Goal: Task Accomplishment & Management: Manage account settings

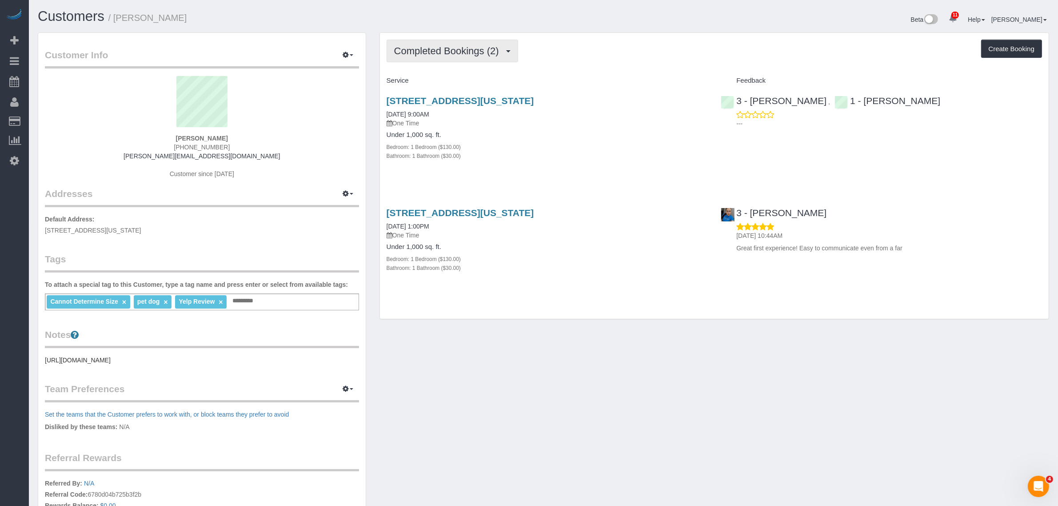
click at [453, 52] on span "Completed Bookings (2)" at bounding box center [448, 50] width 109 height 11
click at [449, 78] on link "Upcoming Bookings (1)" at bounding box center [433, 83] width 92 height 12
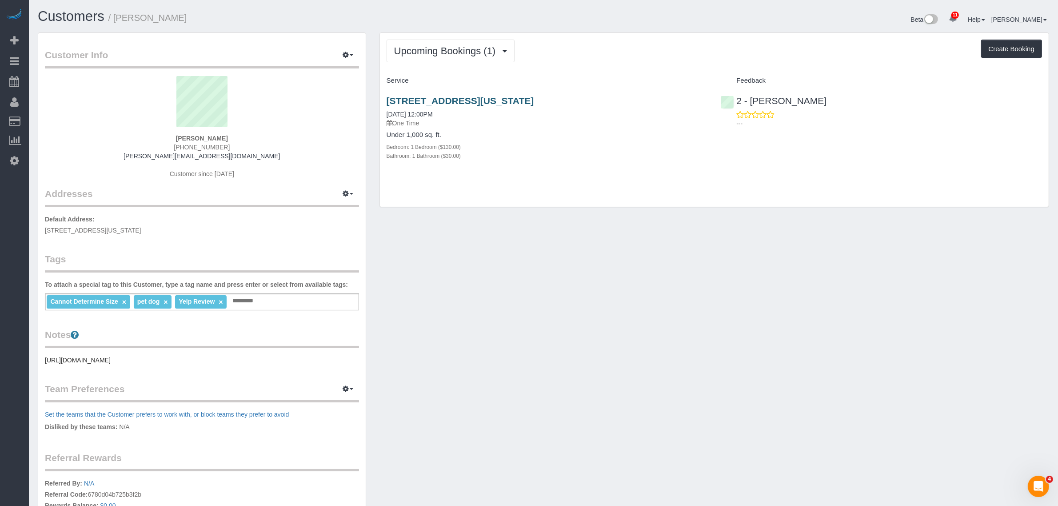
drag, startPoint x: 610, startPoint y: 103, endPoint x: 387, endPoint y: 105, distance: 223.6
click at [387, 105] on h3 "148 West 16th Street, Apt 4, New York, NY 10011" at bounding box center [547, 101] width 321 height 10
copy link "148 West 16th Street, Apt 4, New York, NY 10011"
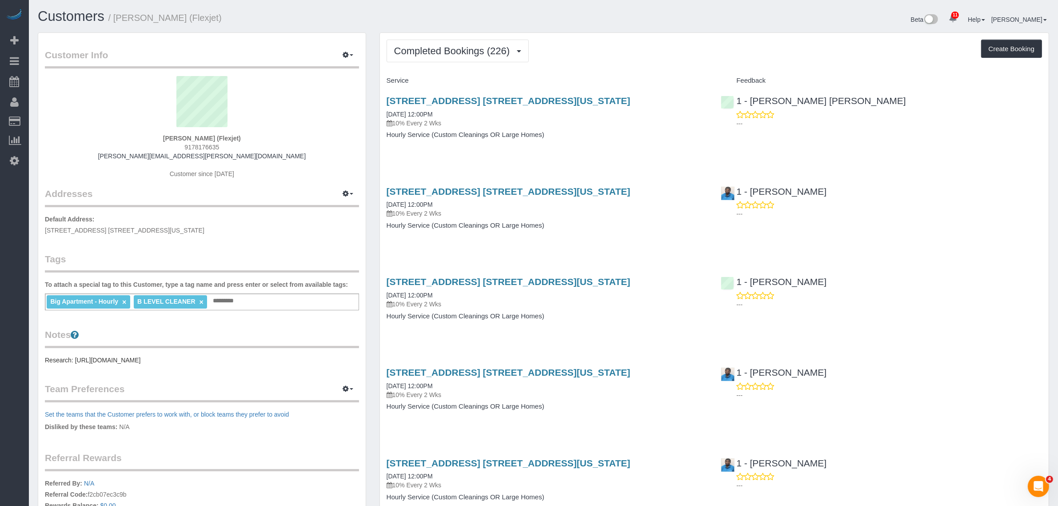
drag, startPoint x: 661, startPoint y: 155, endPoint x: 662, endPoint y: 176, distance: 21.4
click at [661, 155] on div "205 East 59th Street, Apt. 16c, New York, NY 10022 08/04/2025 12:00PM 10% Every…" at bounding box center [547, 122] width 335 height 68
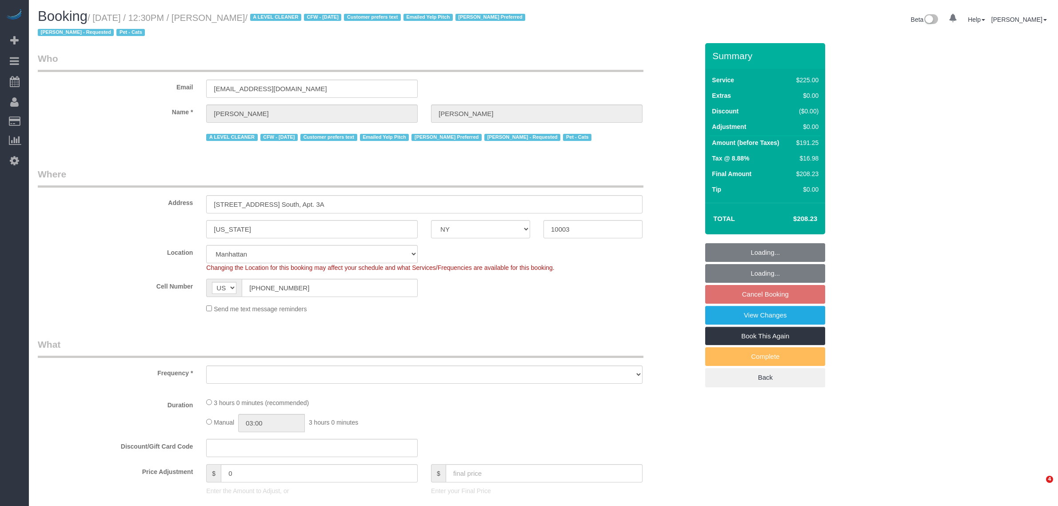
select select "NY"
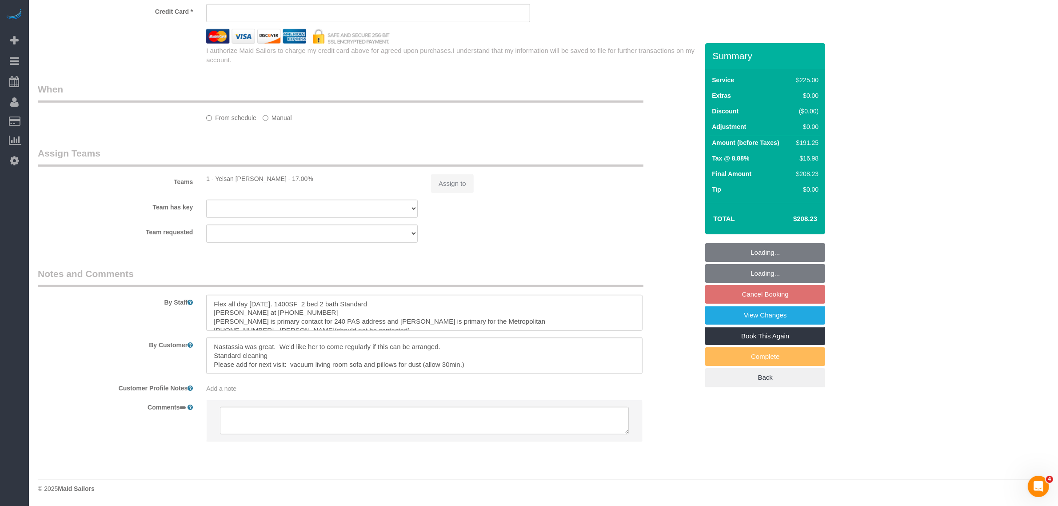
select select "object:847"
select select "string:stripe-pm_1ReC674VGloSiKo7UKl3QXXs"
select select "180"
select select "number:89"
select select "number:90"
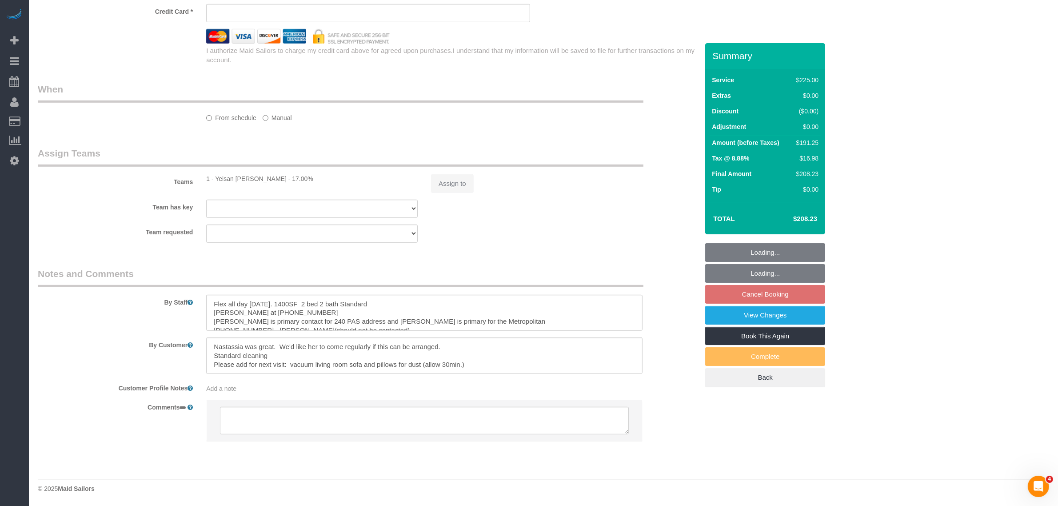
select select "number:15"
select select "number:6"
select select "number:21"
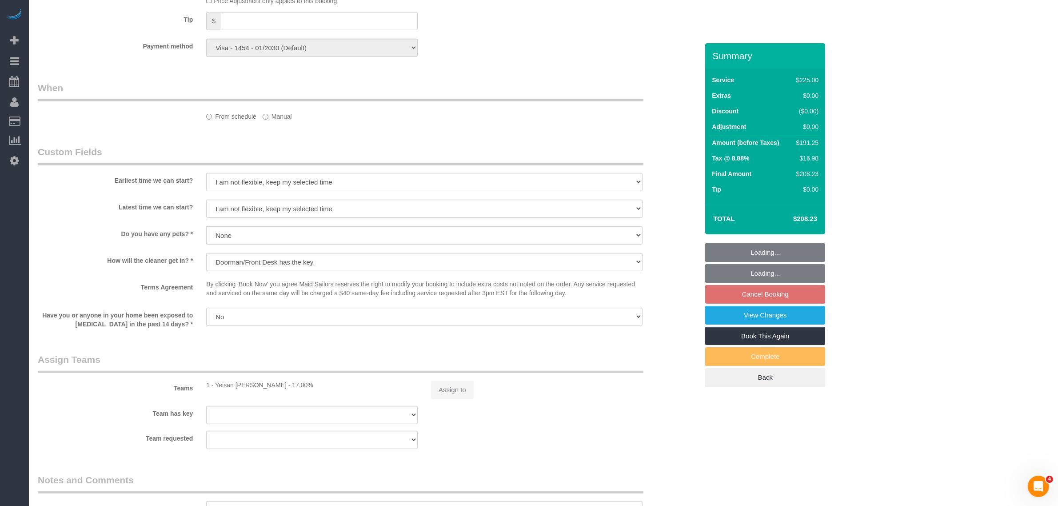
scroll to position [641, 0]
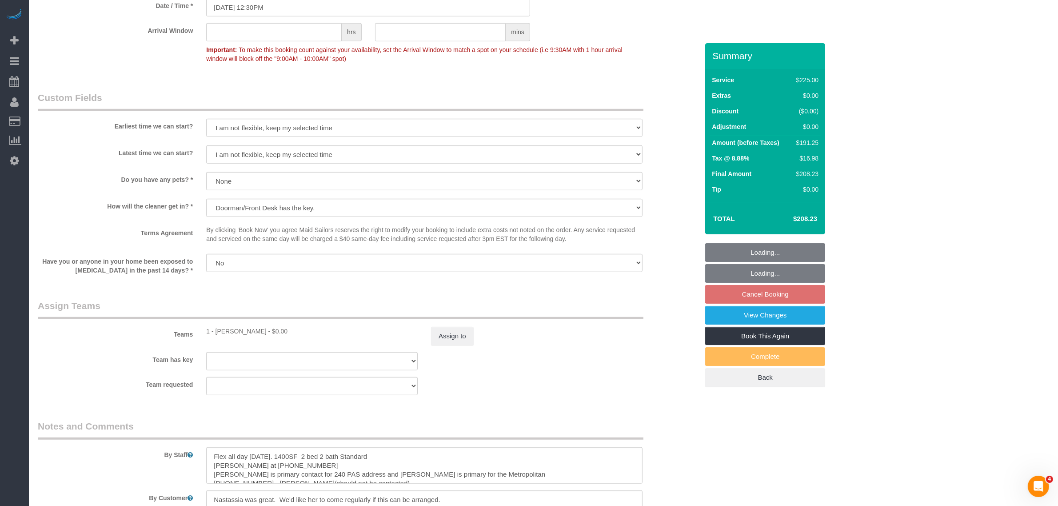
select select "object:1449"
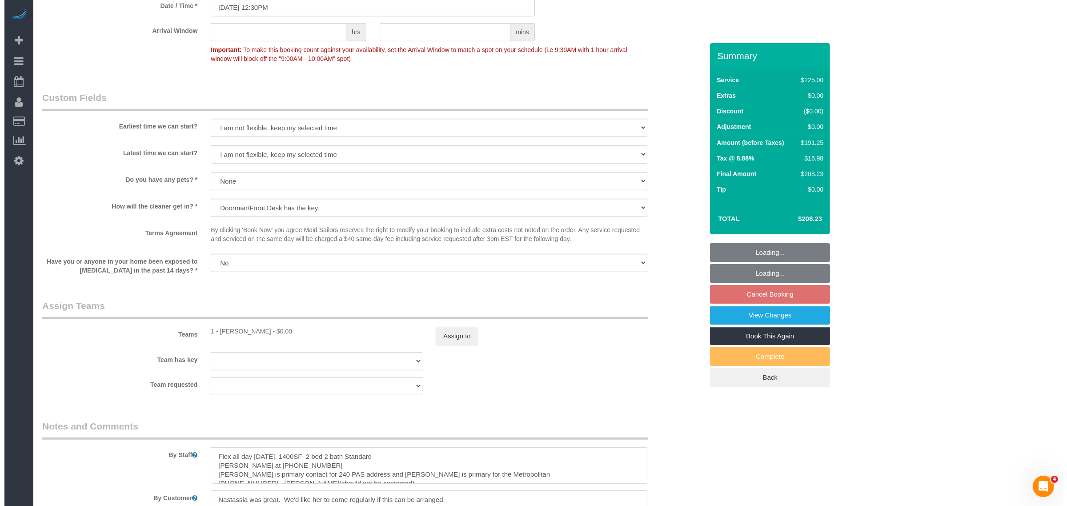
scroll to position [954, 0]
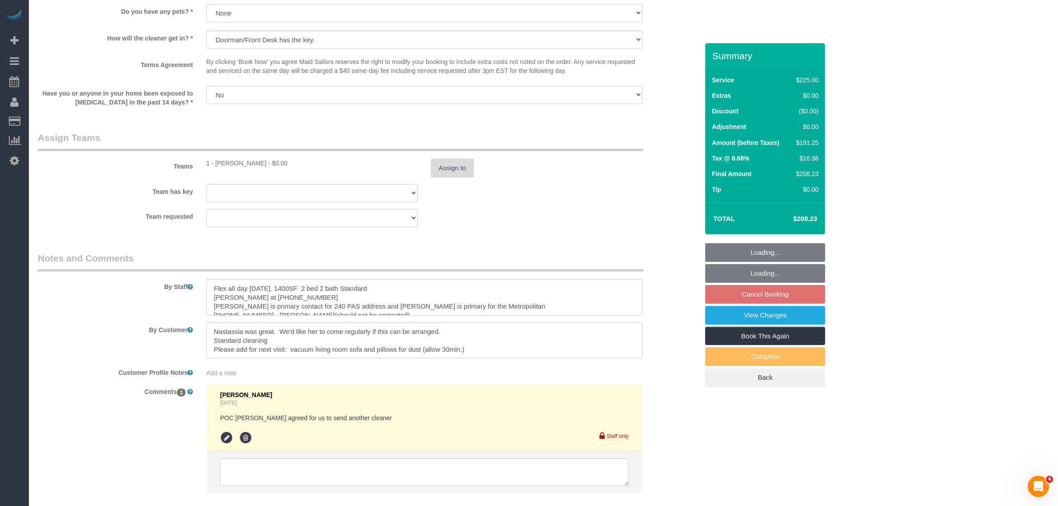
click at [450, 172] on button "Assign to" at bounding box center [452, 168] width 43 height 19
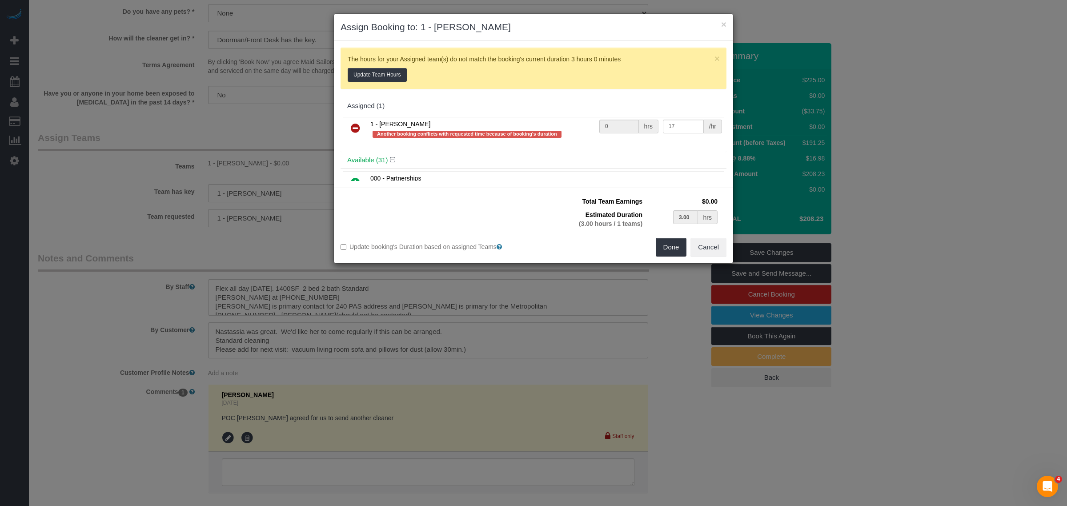
click at [352, 128] on icon at bounding box center [355, 128] width 9 height 11
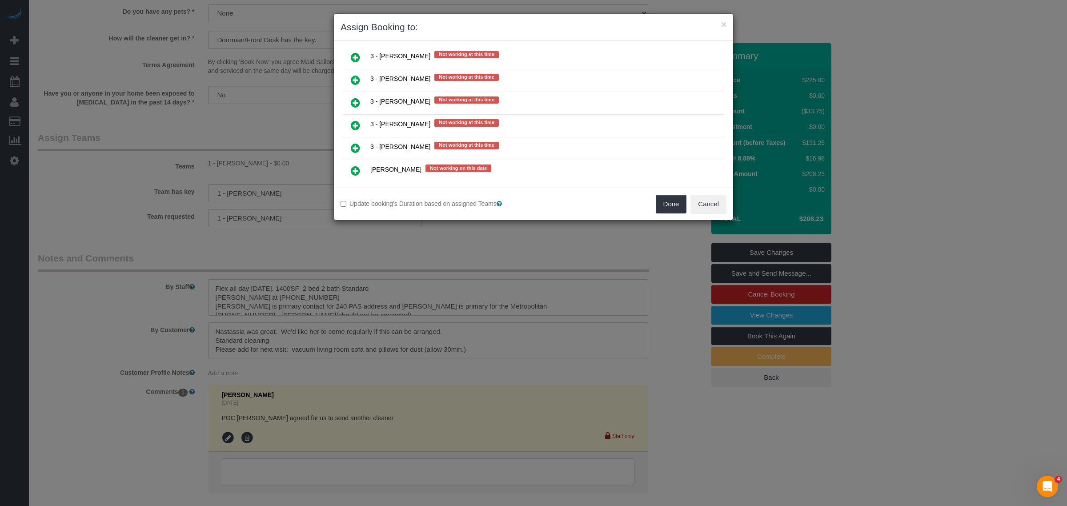
scroll to position [1500, 0]
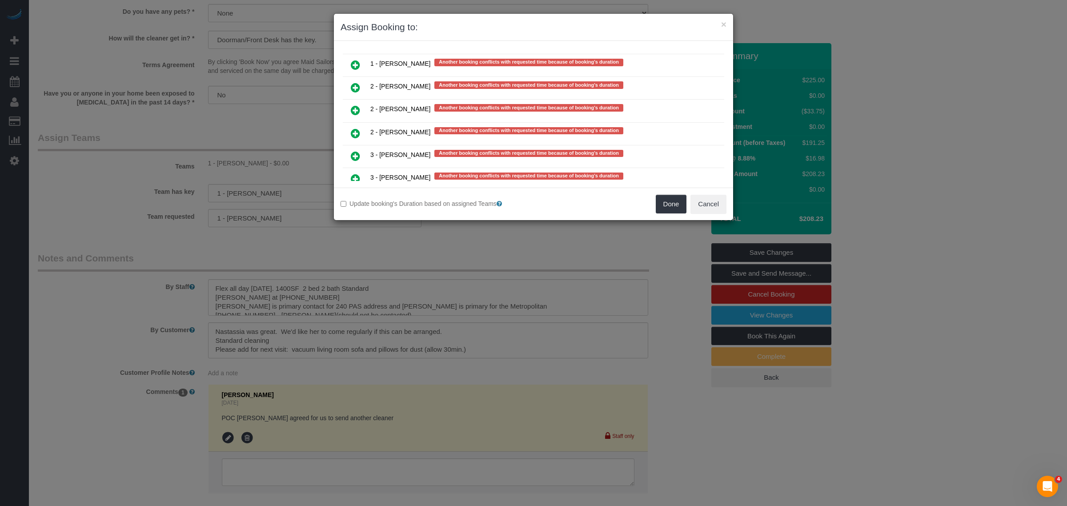
click at [360, 105] on icon at bounding box center [355, 110] width 9 height 11
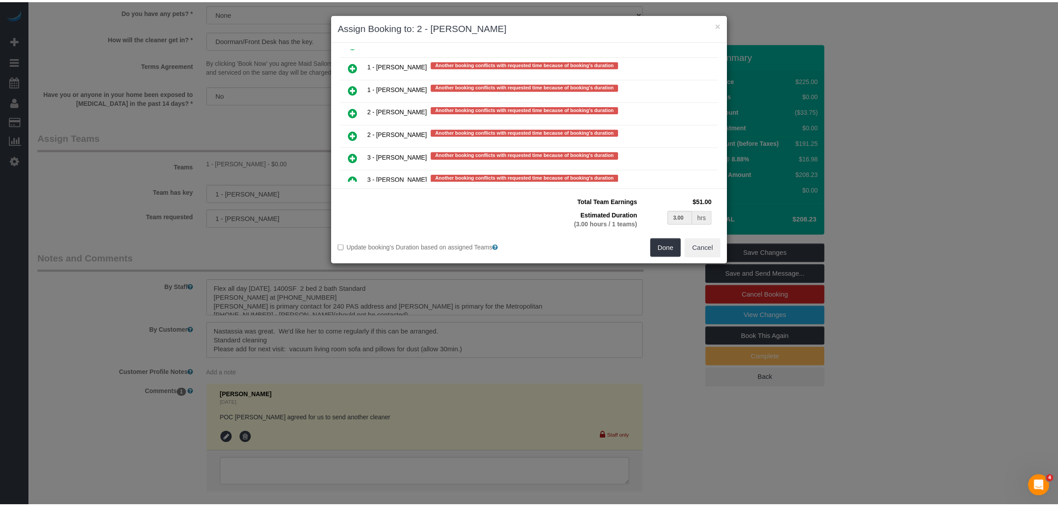
scroll to position [1827, 0]
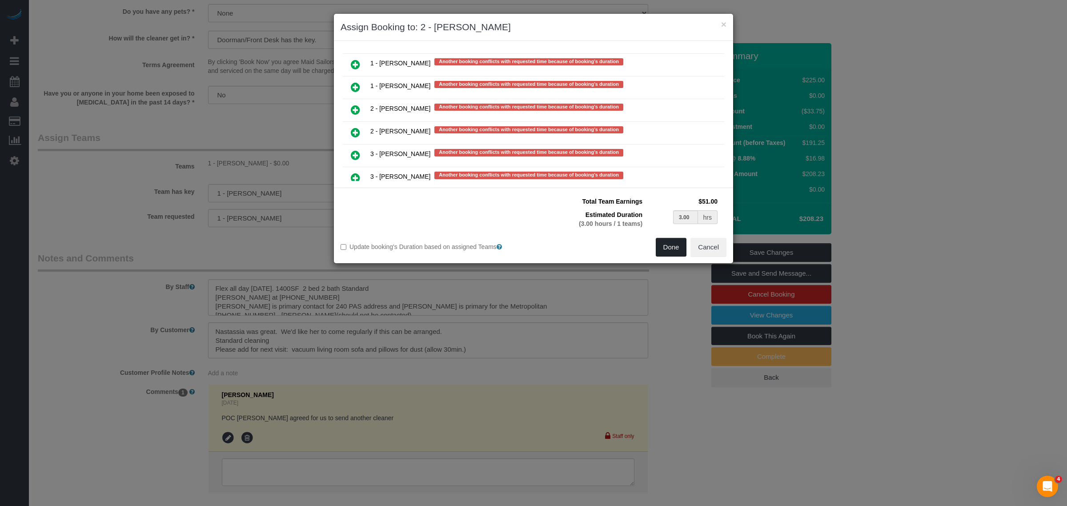
drag, startPoint x: 672, startPoint y: 247, endPoint x: 630, endPoint y: 254, distance: 42.4
click at [672, 247] on button "Done" at bounding box center [671, 247] width 31 height 19
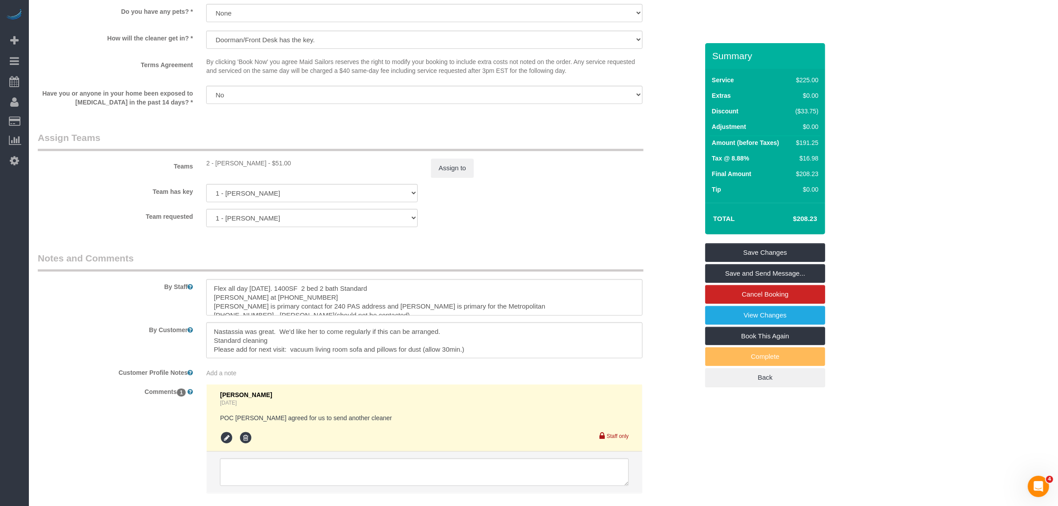
click at [591, 228] on fieldset "Assign Teams Teams 2 - Katherine Poveda - $51.00 Assign to Team has key 1 - Yei…" at bounding box center [368, 182] width 661 height 103
click at [748, 254] on link "Save Changes" at bounding box center [765, 252] width 120 height 19
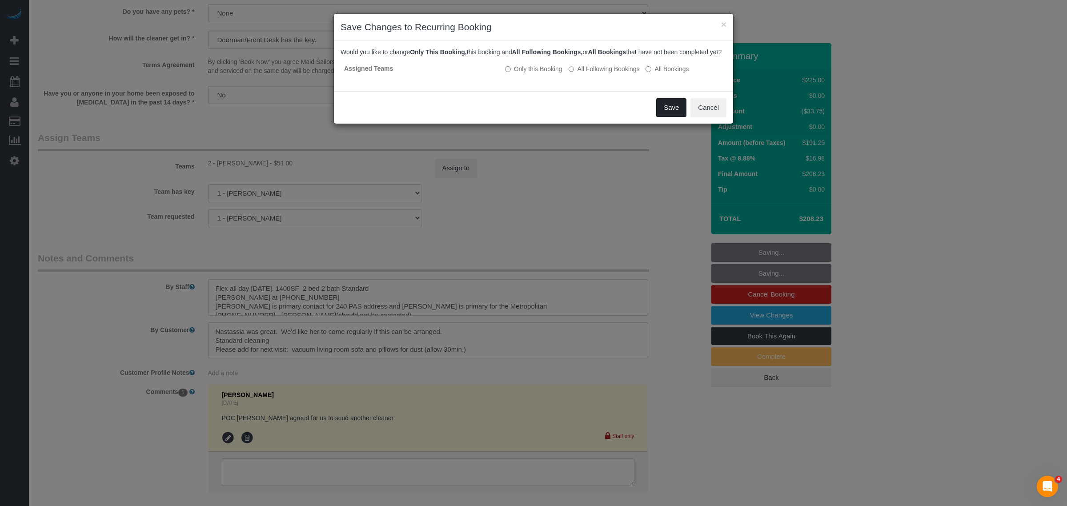
click at [678, 113] on button "Save" at bounding box center [671, 107] width 30 height 19
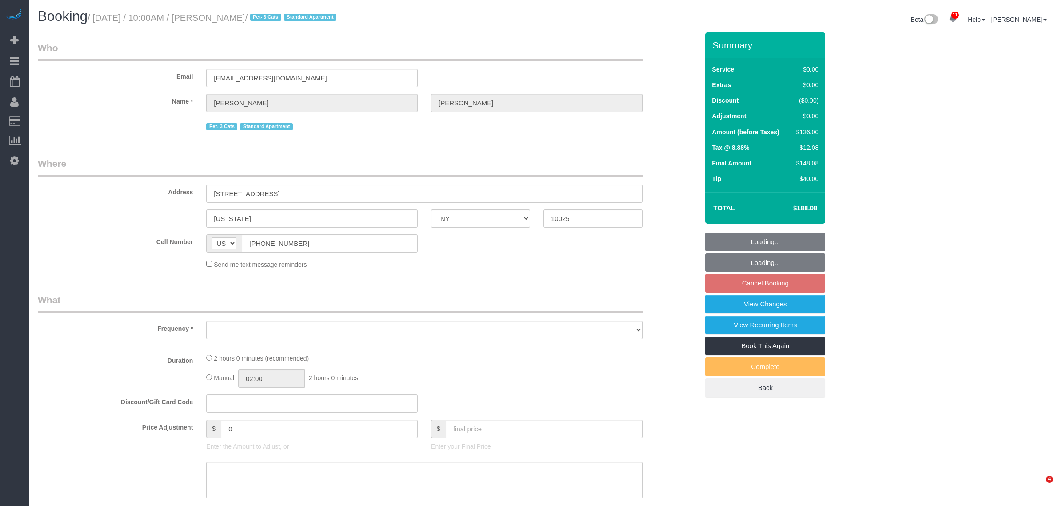
select select "NY"
select select "number:56"
select select "number:73"
select select "number:14"
select select "number:6"
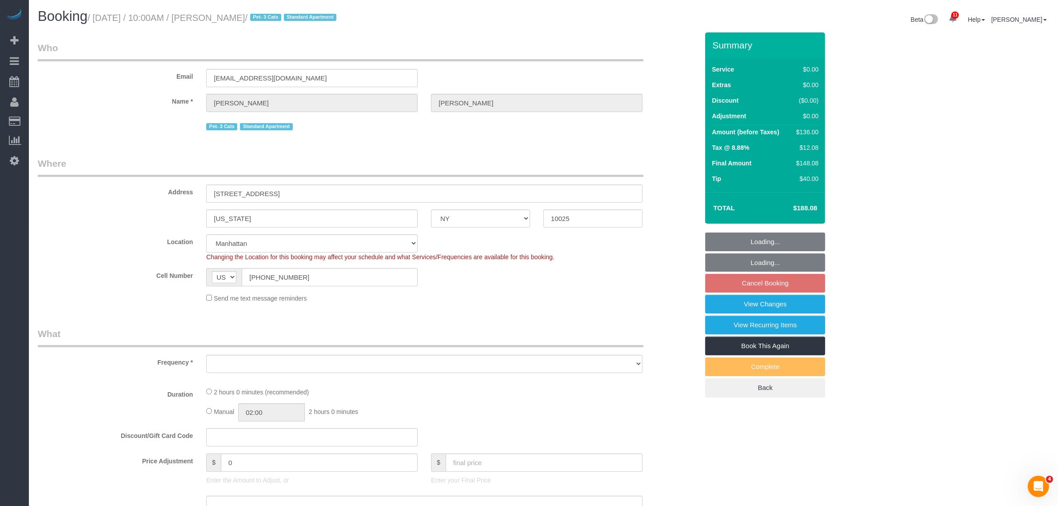
select select "object:876"
select select "spot3"
select select "string:stripe-pm_1P8RUe4VGloSiKo7HuCvSYae"
select select "object:884"
select select "1"
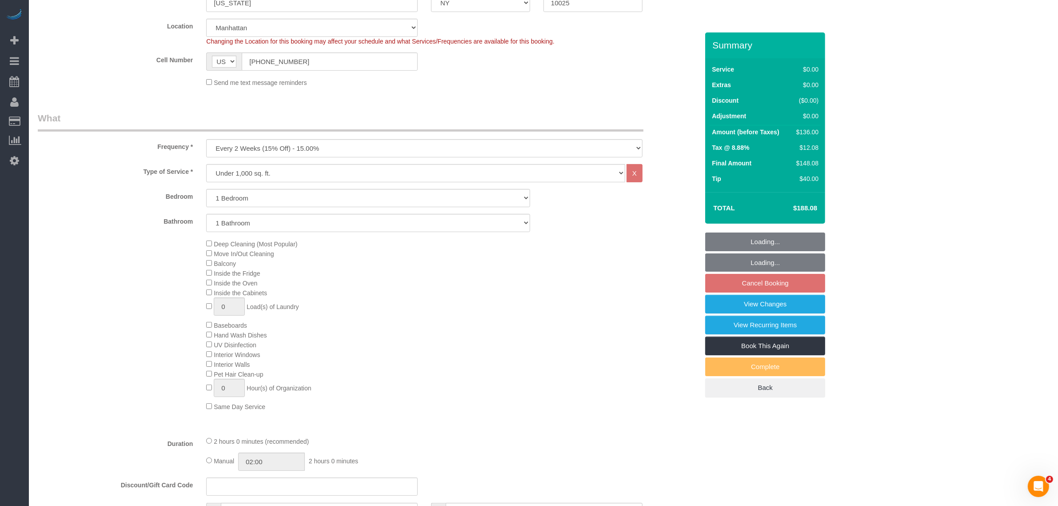
select select "1"
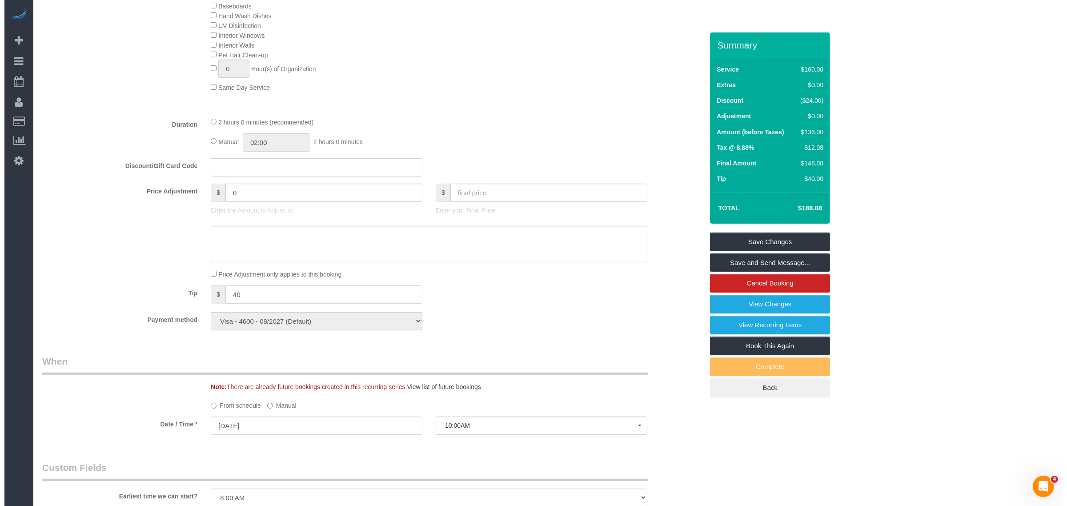
scroll to position [778, 0]
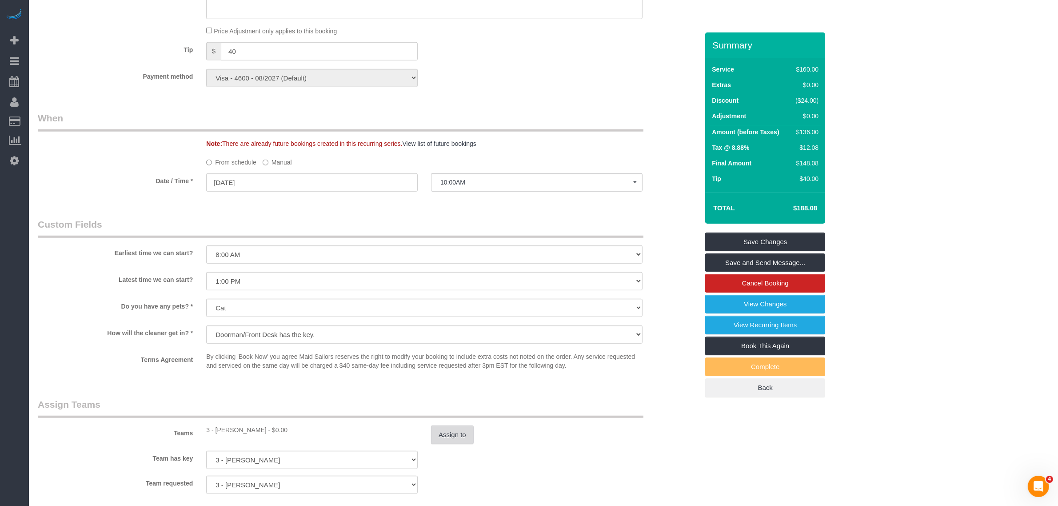
click at [436, 432] on button "Assign to" at bounding box center [452, 434] width 43 height 19
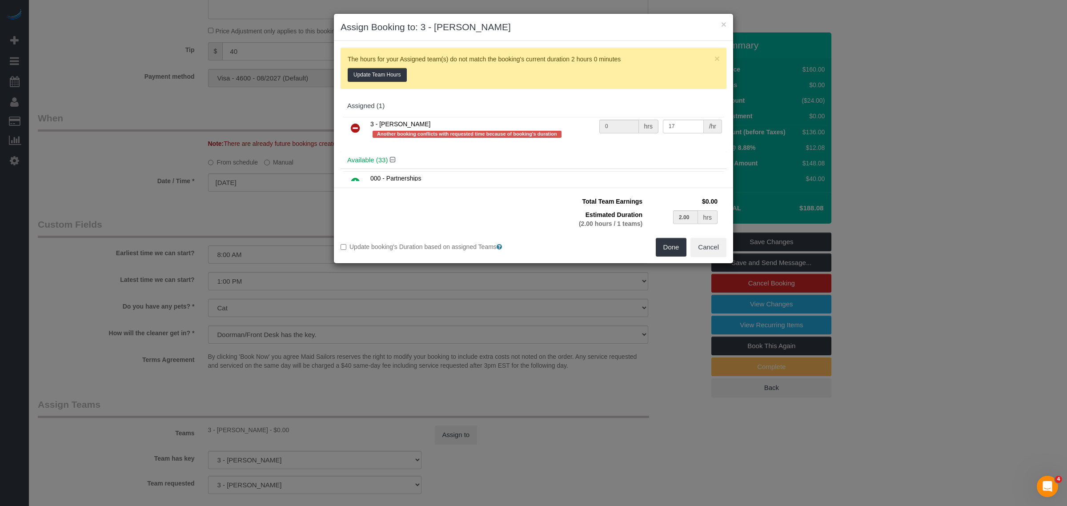
click at [358, 120] on link at bounding box center [355, 129] width 21 height 18
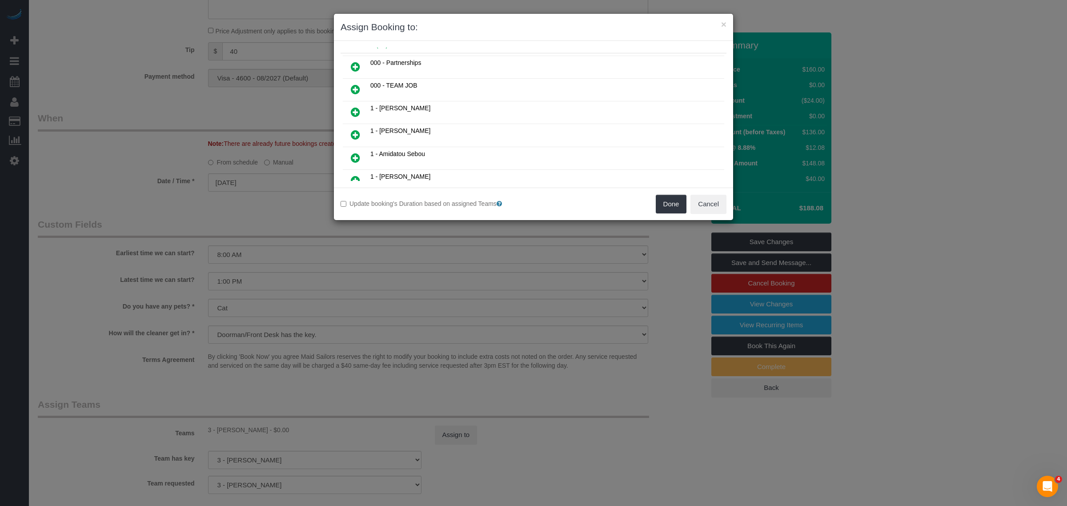
scroll to position [111, 0]
click at [359, 106] on icon at bounding box center [355, 110] width 9 height 11
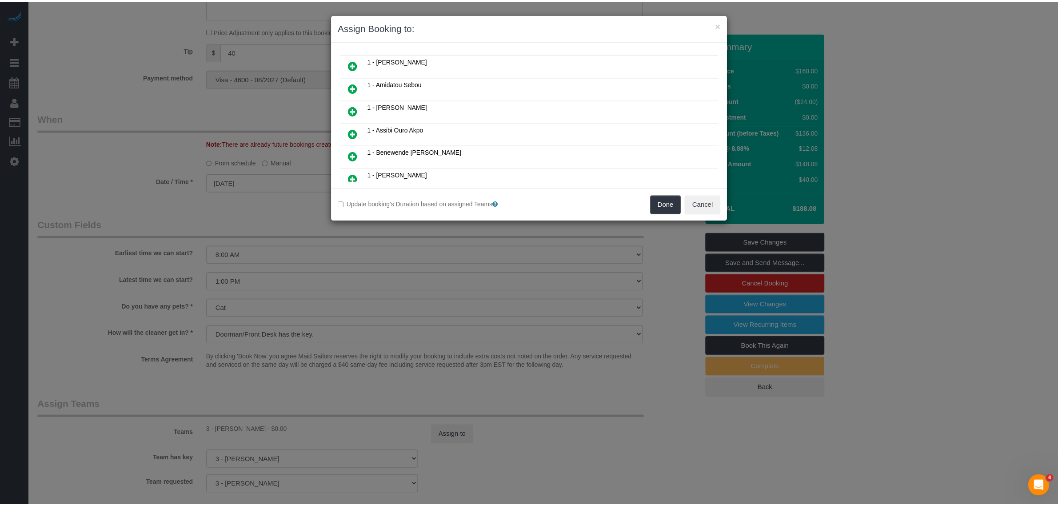
scroll to position [132, 0]
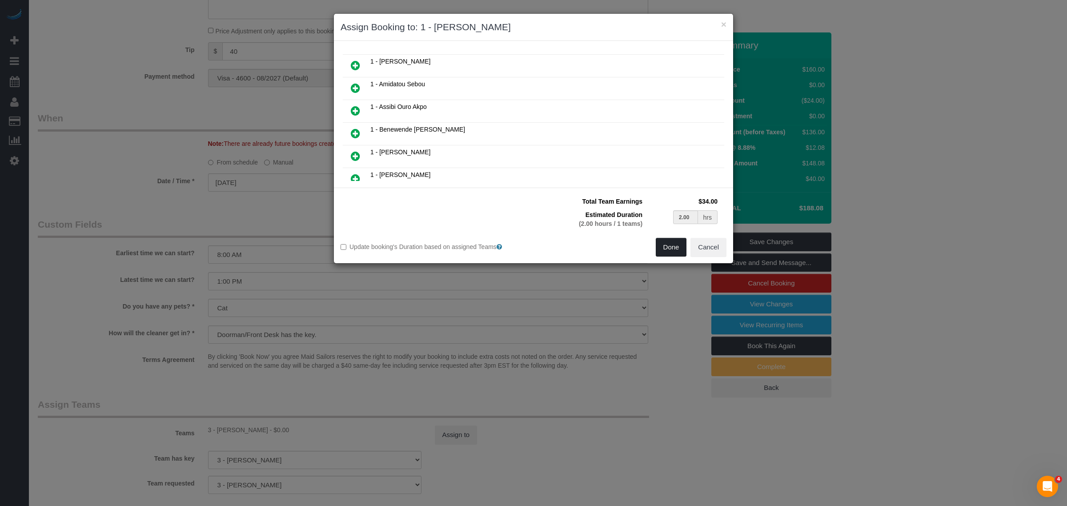
click at [665, 243] on button "Done" at bounding box center [671, 247] width 31 height 19
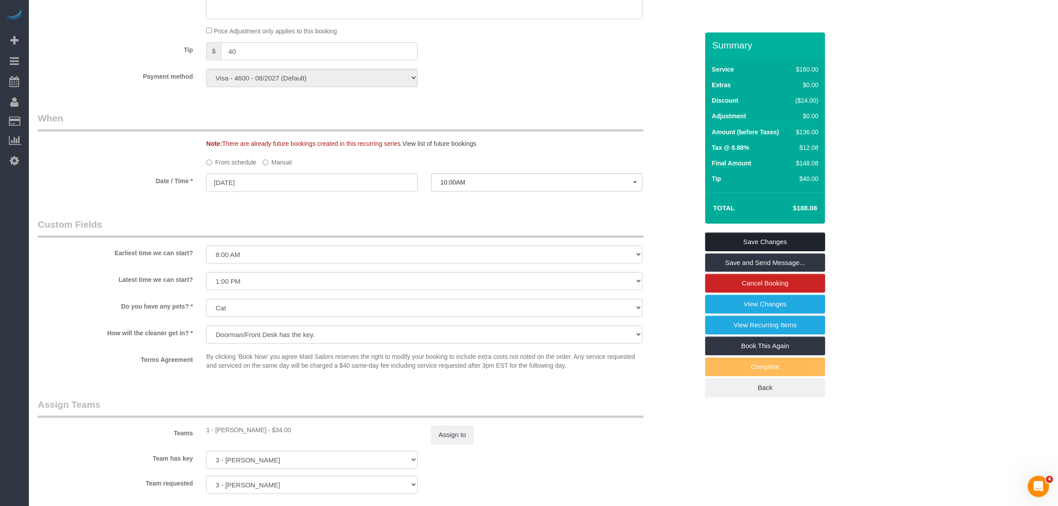
drag, startPoint x: 784, startPoint y: 233, endPoint x: 709, endPoint y: 246, distance: 75.3
click at [783, 233] on link "Save Changes" at bounding box center [765, 241] width 120 height 19
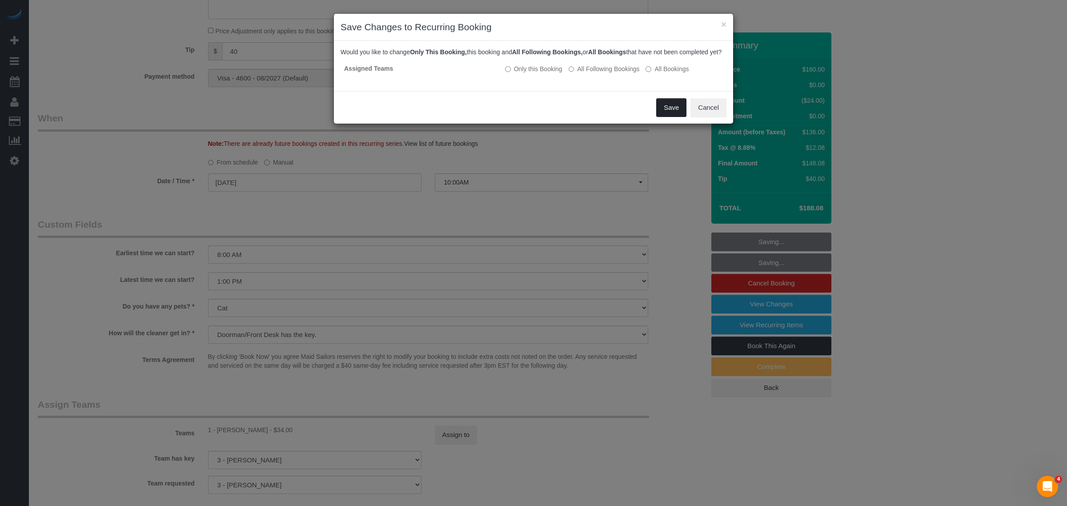
click at [667, 116] on button "Save" at bounding box center [671, 107] width 30 height 19
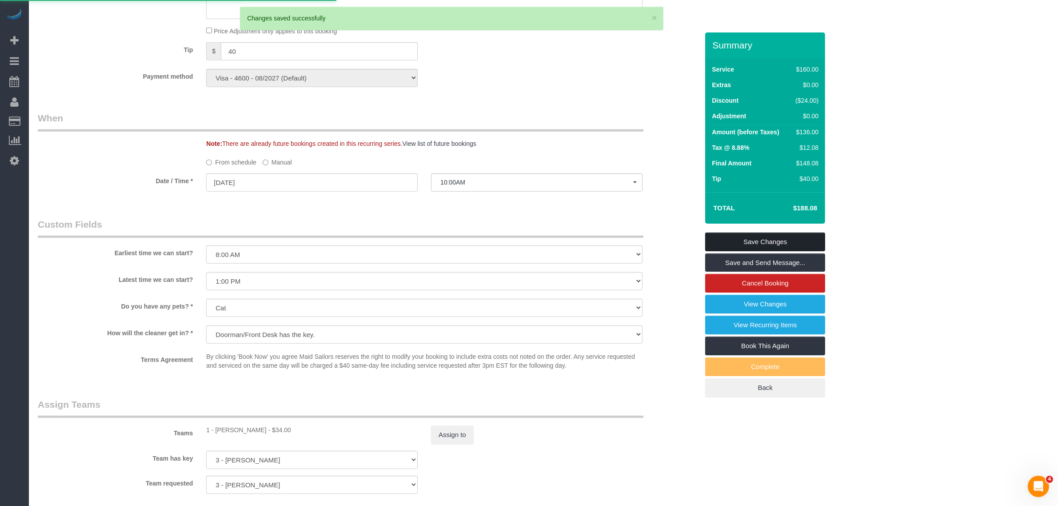
scroll to position [496, 0]
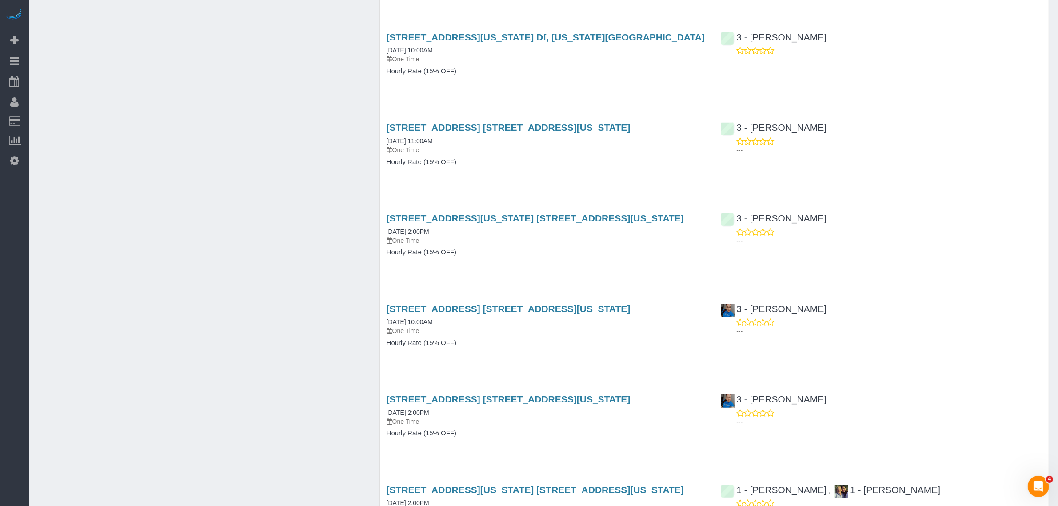
scroll to position [611, 0]
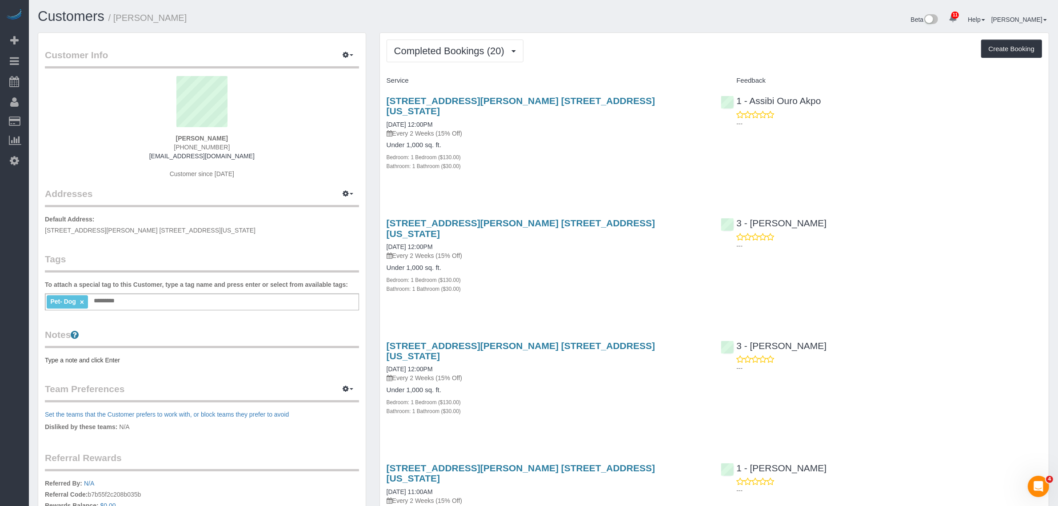
click at [669, 79] on h4 "Service" at bounding box center [547, 81] width 321 height 8
click at [609, 73] on div "Service" at bounding box center [547, 80] width 335 height 15
click at [448, 54] on span "Completed Bookings (20)" at bounding box center [451, 50] width 115 height 11
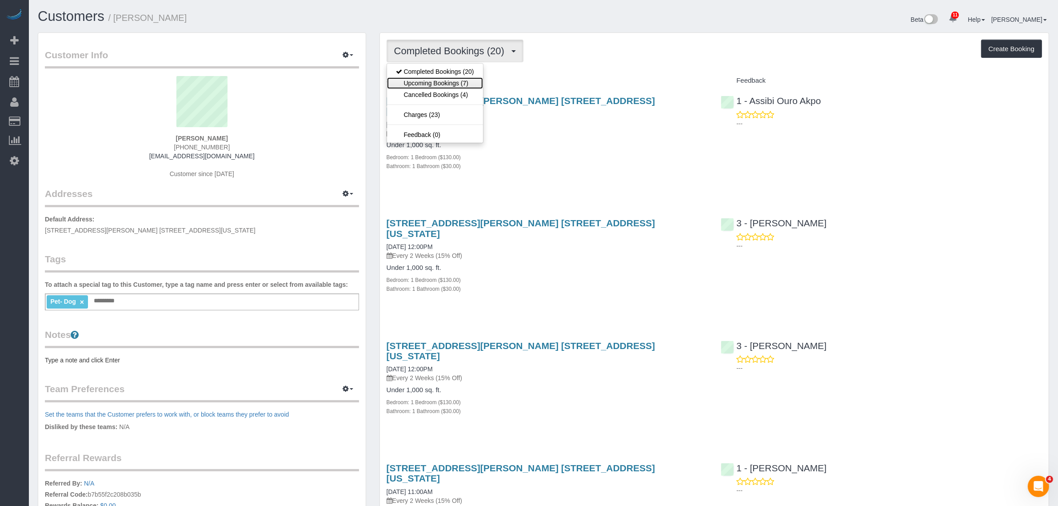
click at [445, 85] on link "Upcoming Bookings (7)" at bounding box center [435, 83] width 96 height 12
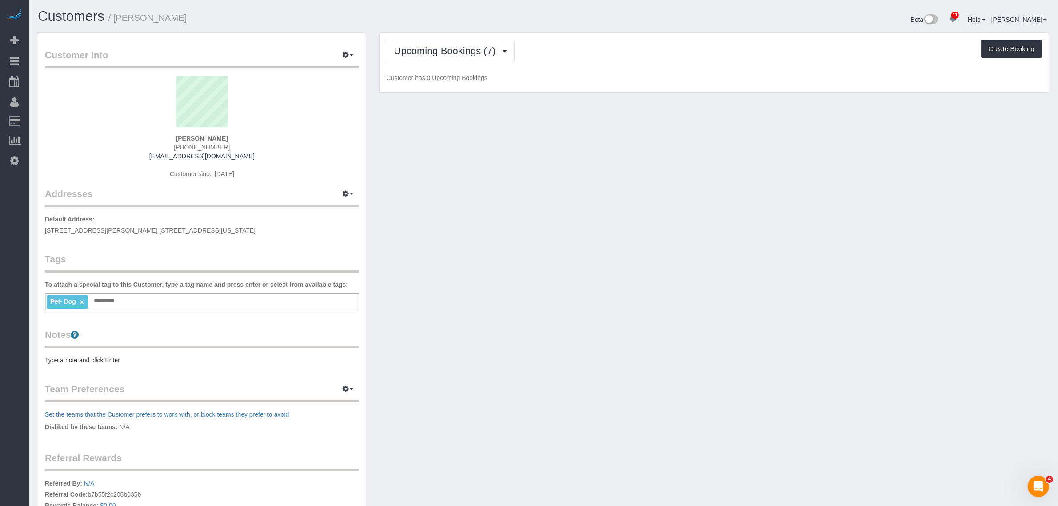
click at [579, 63] on div "Upcoming Bookings (7) Completed Bookings (20) Upcoming Bookings (7) Cancelled B…" at bounding box center [714, 63] width 669 height 60
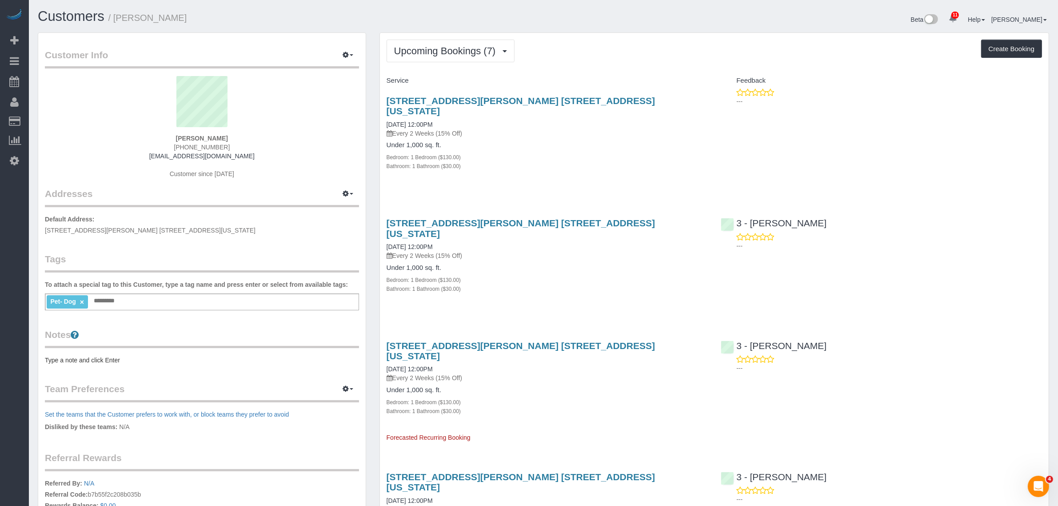
click at [603, 68] on div "Upcoming Bookings (7) Completed Bookings (20) Upcoming Bookings (7) Cancelled B…" at bounding box center [714, 514] width 669 height 963
click at [461, 49] on span "Upcoming Bookings (7)" at bounding box center [447, 50] width 106 height 11
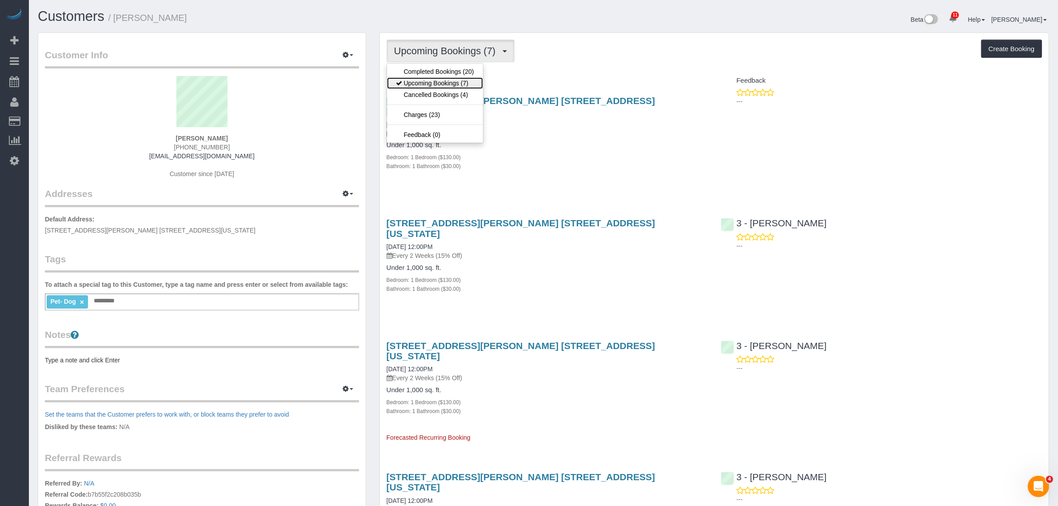
click at [457, 79] on link "Upcoming Bookings (7)" at bounding box center [435, 83] width 96 height 12
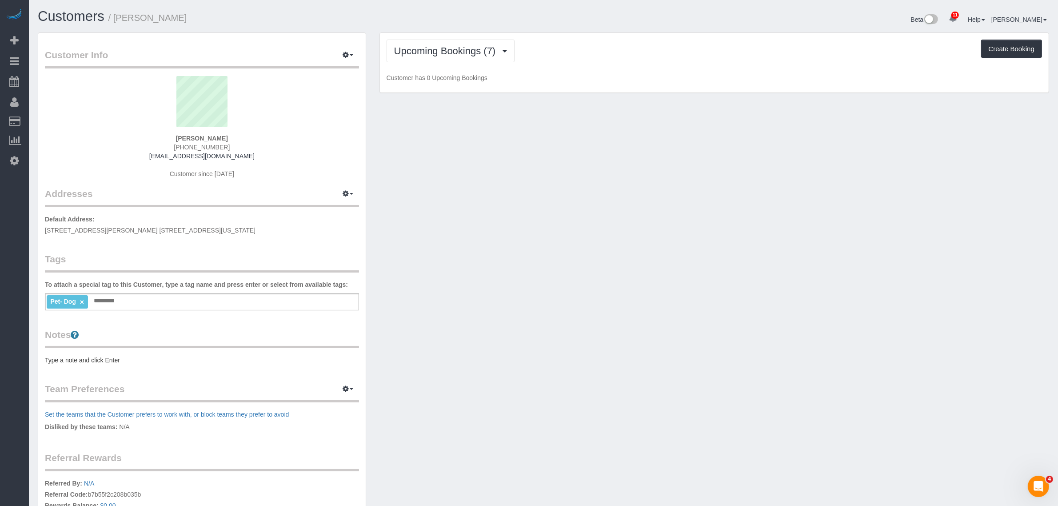
click at [701, 63] on div "Upcoming Bookings (7) Completed Bookings (20) Upcoming Bookings (7) Cancelled B…" at bounding box center [714, 63] width 669 height 60
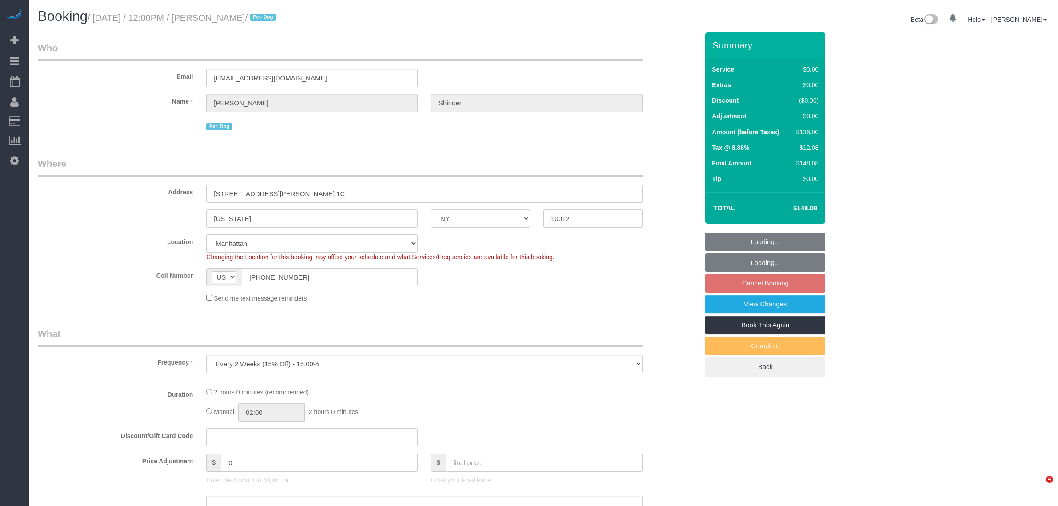
select select "NY"
select select "1"
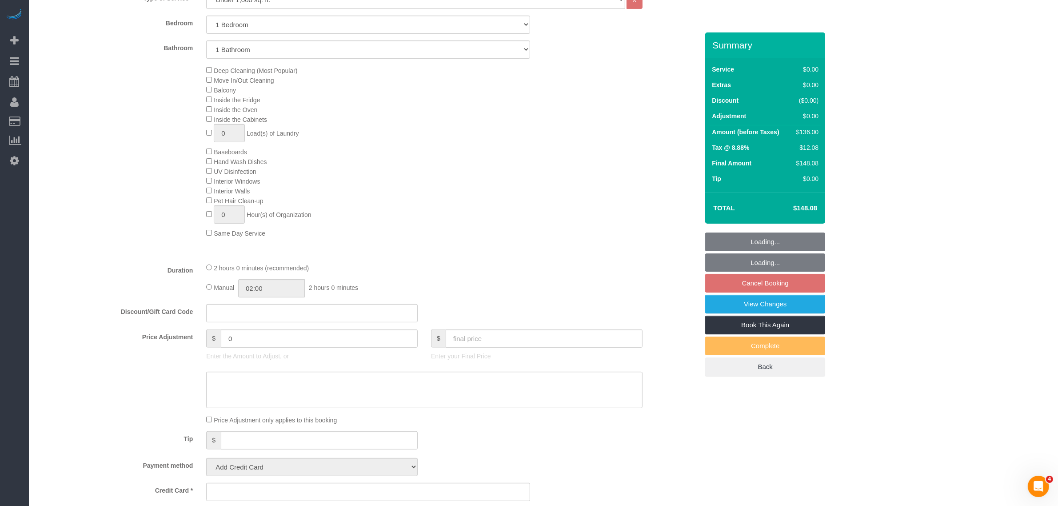
select select "1"
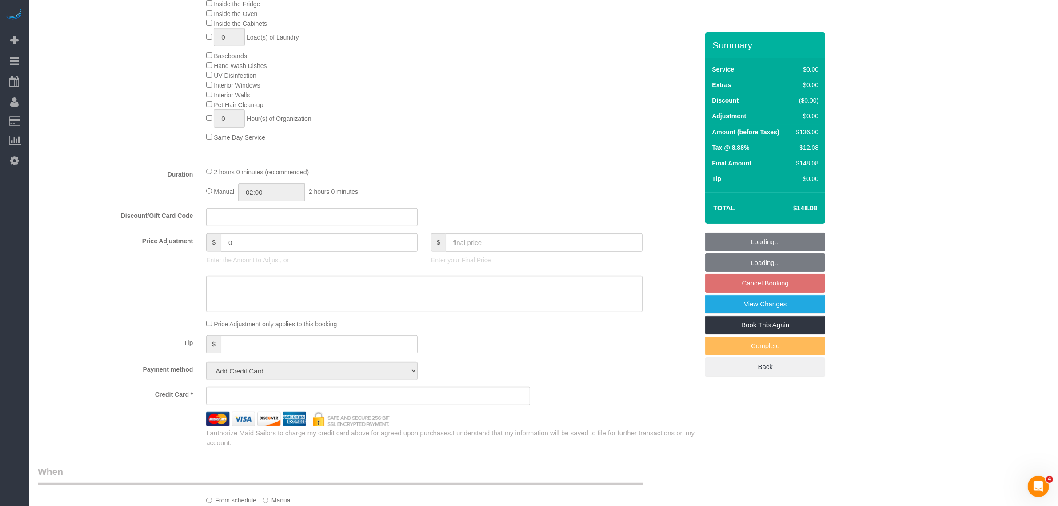
scroll to position [611, 0]
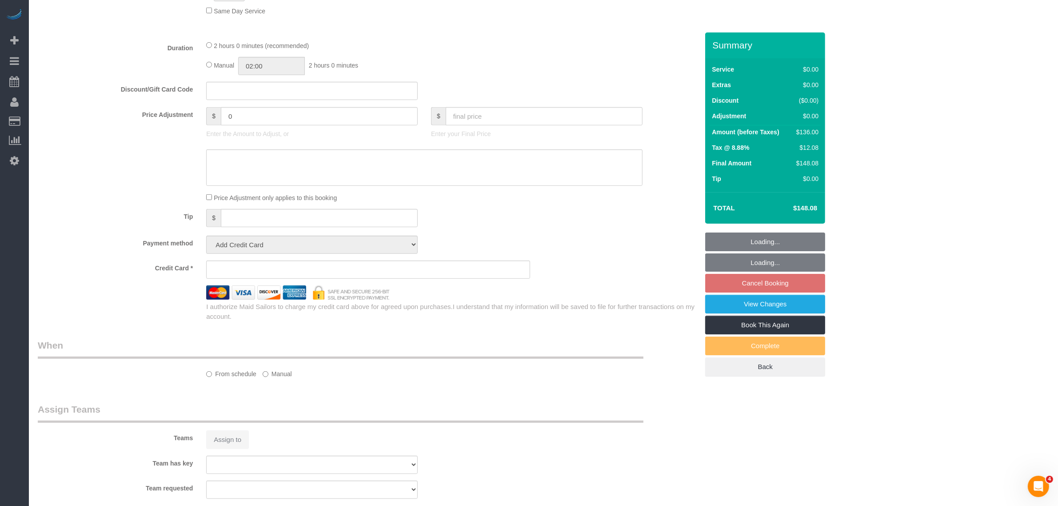
select select "object:858"
select select "string:stripe-pm_1Pyf034VGloSiKo7q90DMxe6"
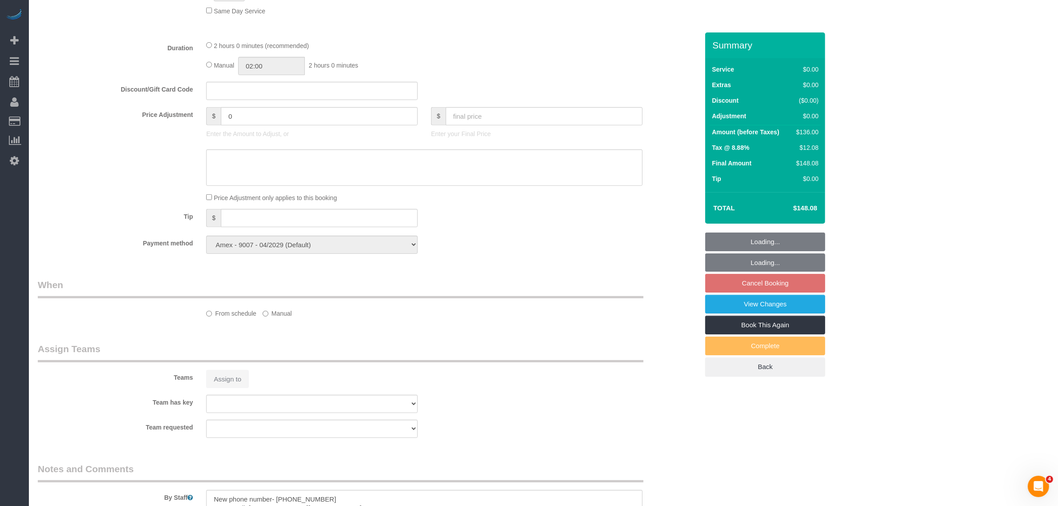
select select "spot5"
select select "number:89"
select select "number:90"
select select "number:13"
select select "number:5"
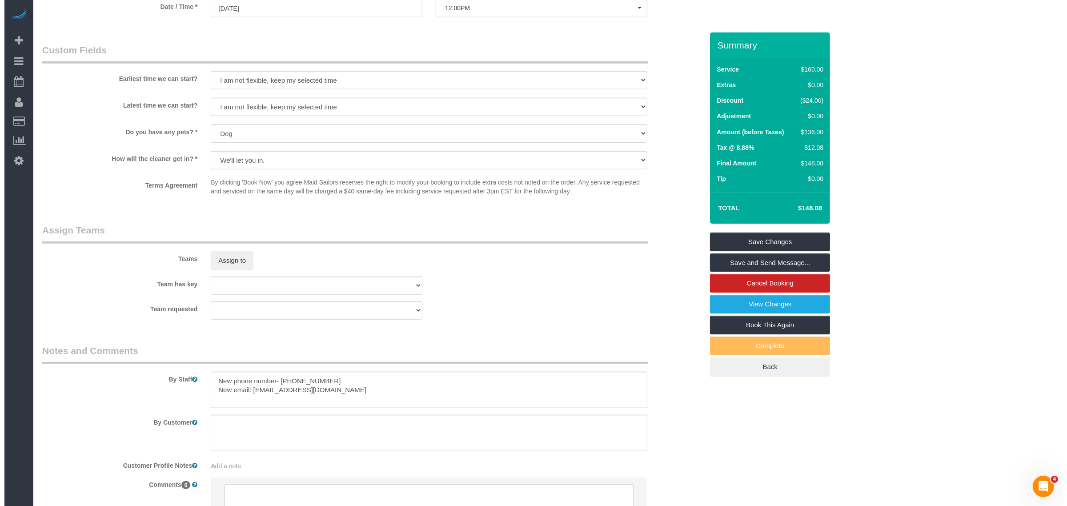
scroll to position [1029, 0]
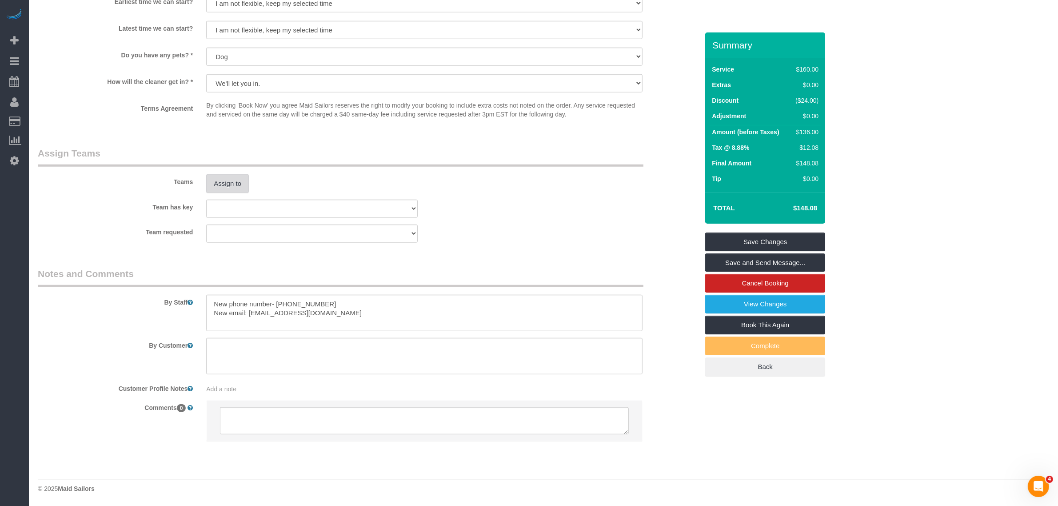
click at [233, 178] on button "Assign to" at bounding box center [227, 183] width 43 height 19
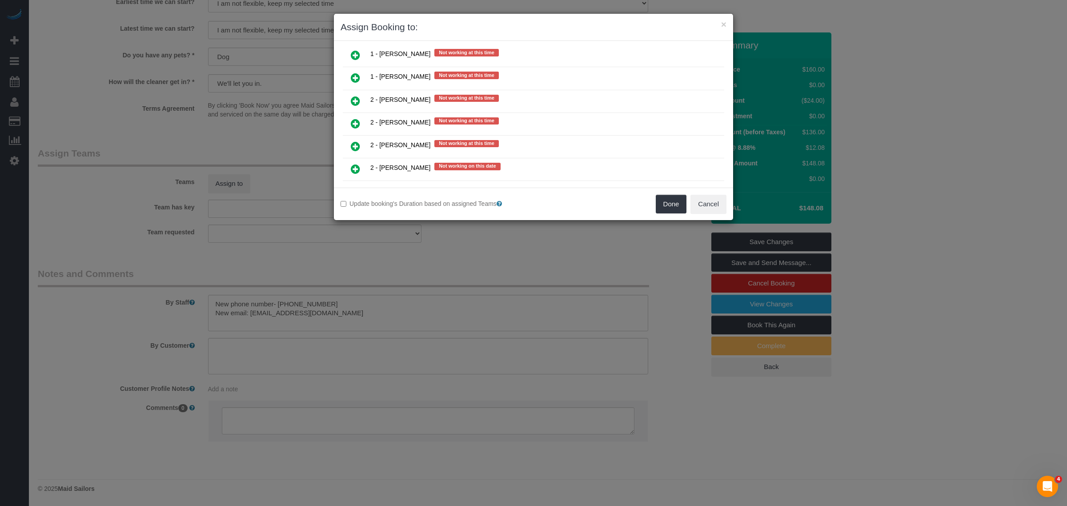
scroll to position [1333, 0]
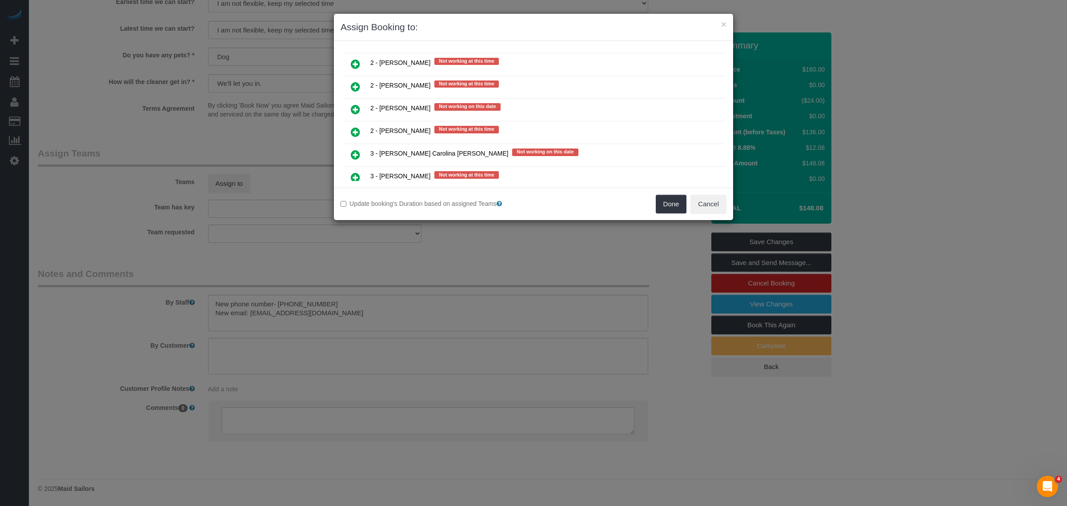
click at [356, 149] on icon at bounding box center [355, 154] width 9 height 11
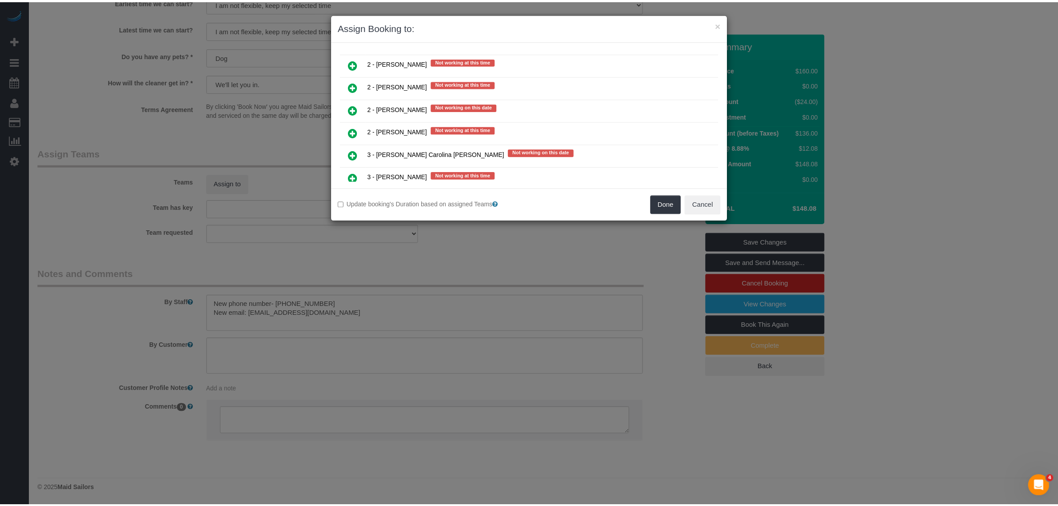
scroll to position [1354, 0]
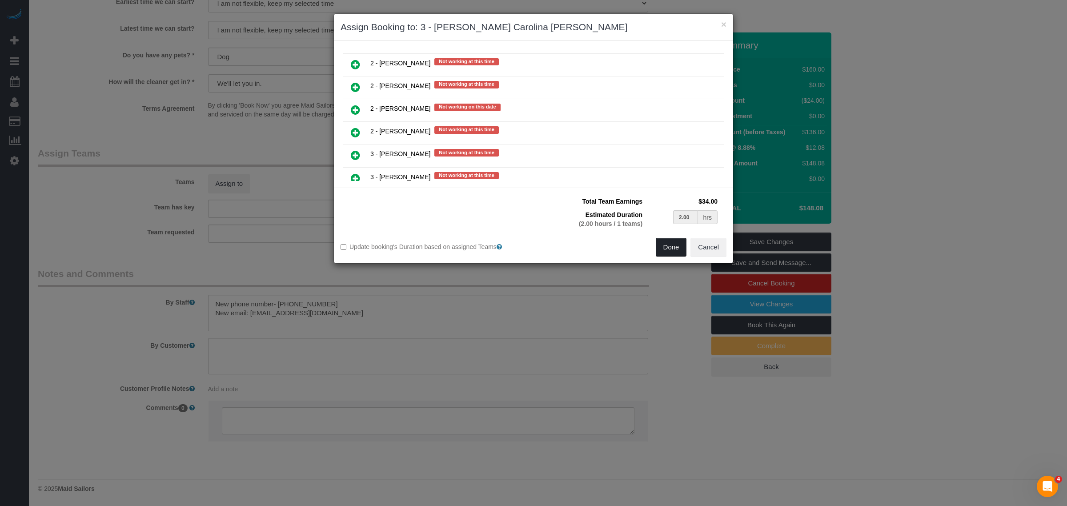
click at [669, 247] on button "Done" at bounding box center [671, 247] width 31 height 19
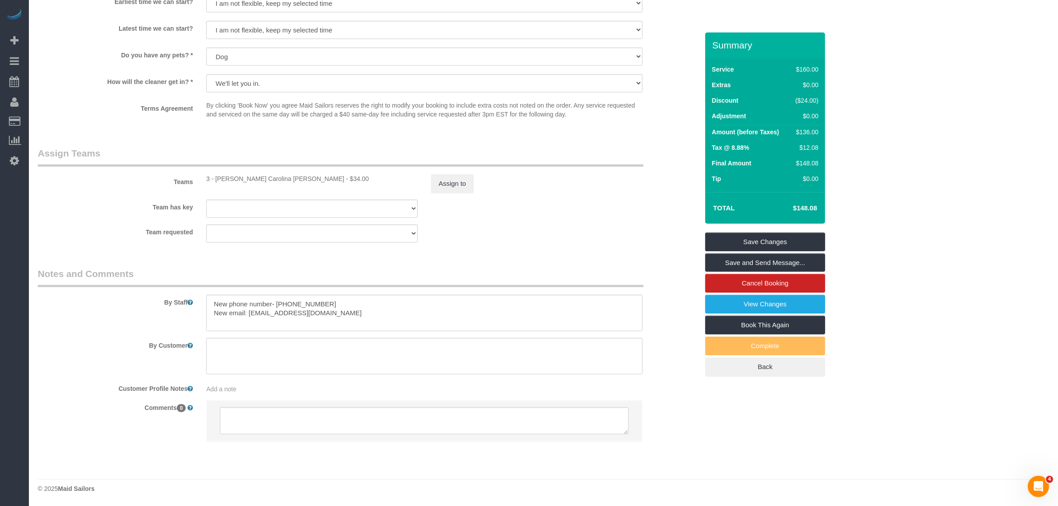
click at [570, 236] on div "Team requested 000- Donna Mercado 000 - Partnerships 000 - TEAM JOB 0 - Leidy T…" at bounding box center [368, 233] width 674 height 18
click at [783, 238] on link "Save Changes" at bounding box center [765, 241] width 120 height 19
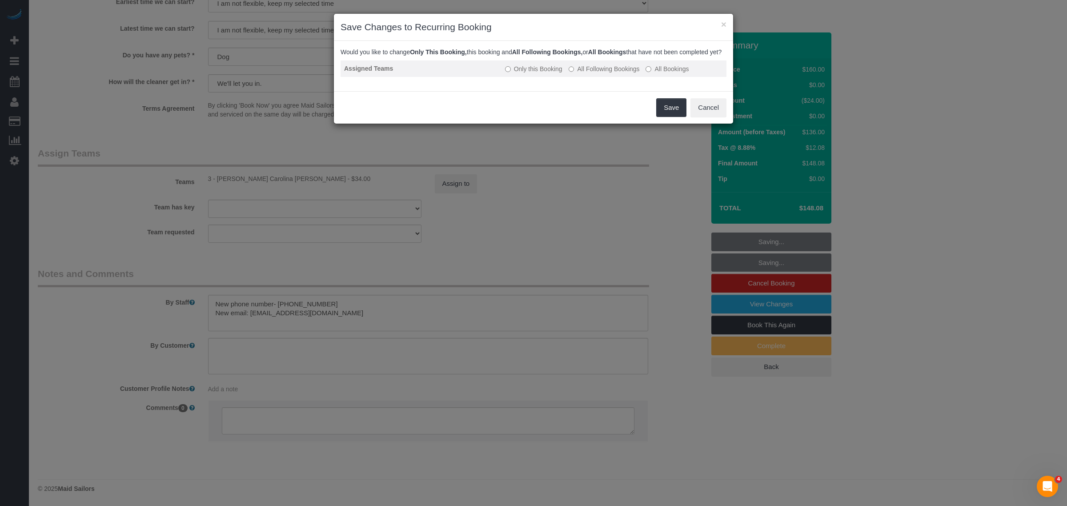
click at [614, 73] on label "All Following Bookings" at bounding box center [603, 68] width 71 height 9
click at [669, 117] on button "Save" at bounding box center [671, 107] width 30 height 19
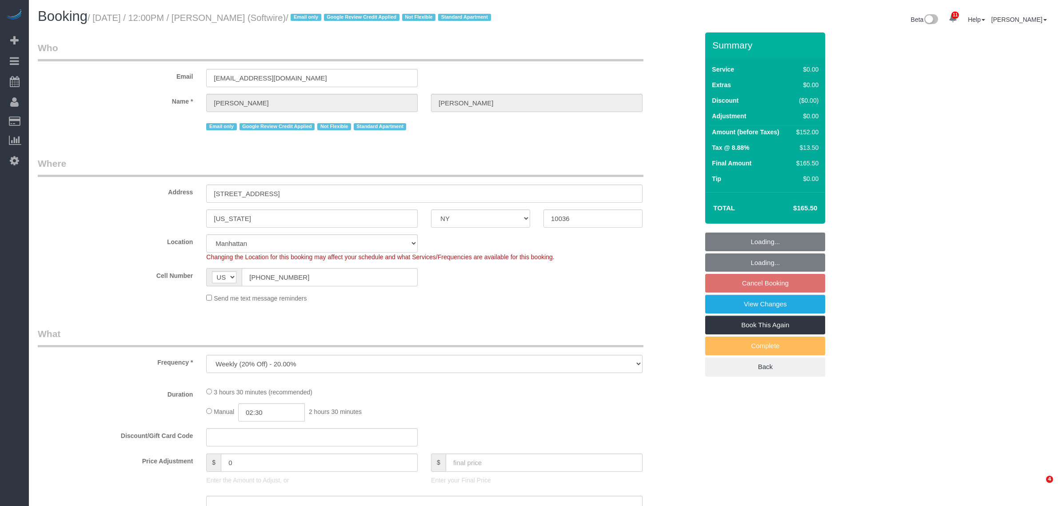
select select "NY"
select select "spot5"
select select "number:89"
select select "number:90"
select select "number:15"
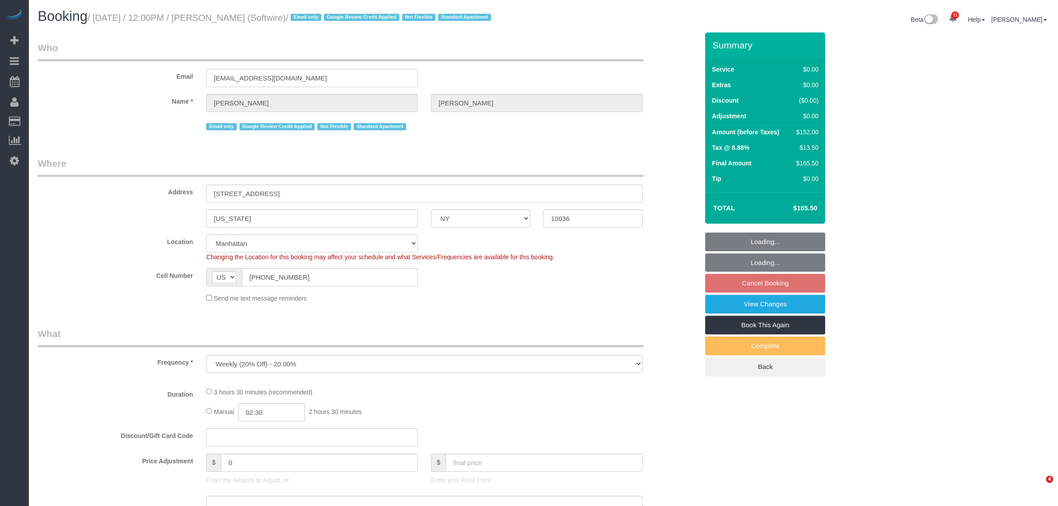
select select "number:6"
select select "object:1411"
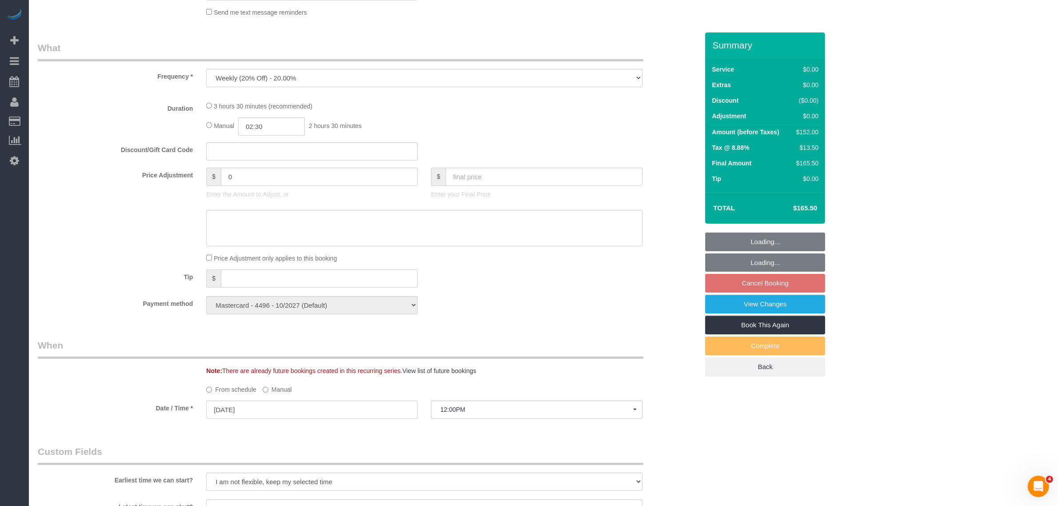
scroll to position [333, 0]
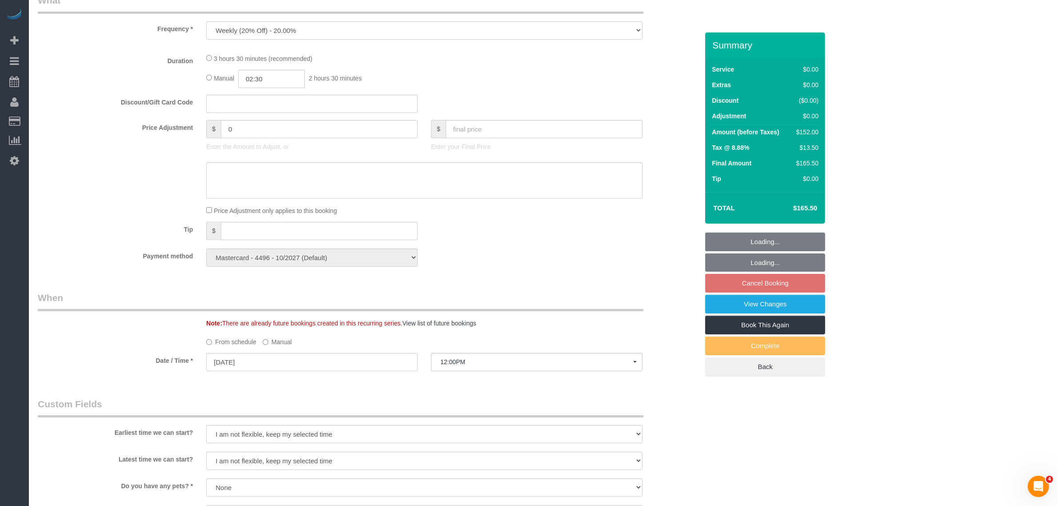
select select "1"
select select "2"
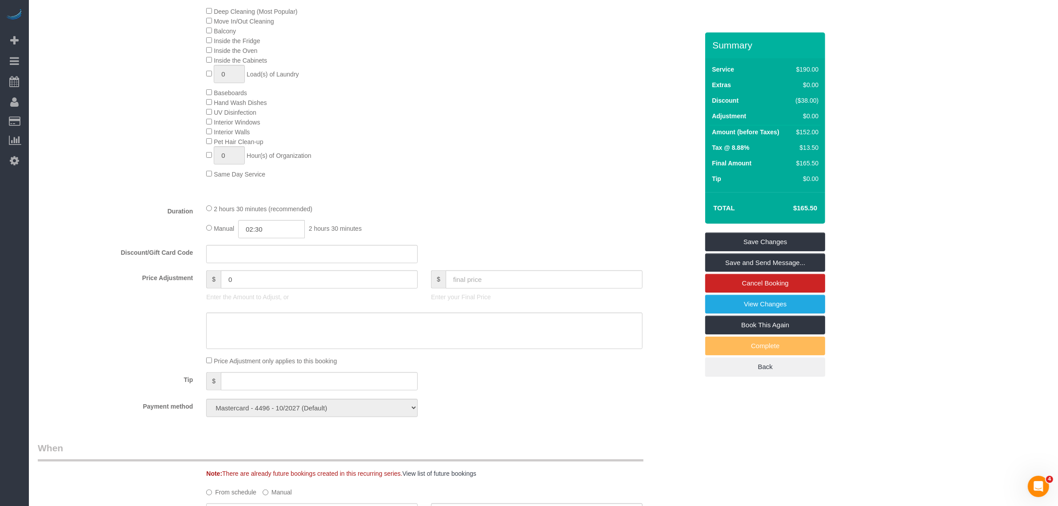
scroll to position [444, 0]
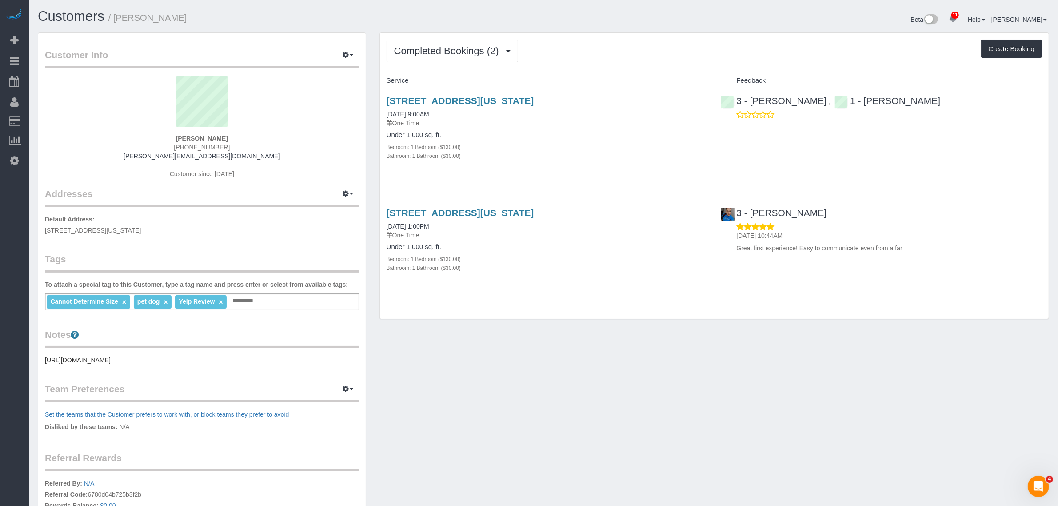
click at [642, 166] on div "[STREET_ADDRESS][US_STATE] [DATE] 9:00AM One Time Under 1,000 sq. ft. Bedroom: …" at bounding box center [547, 133] width 335 height 90
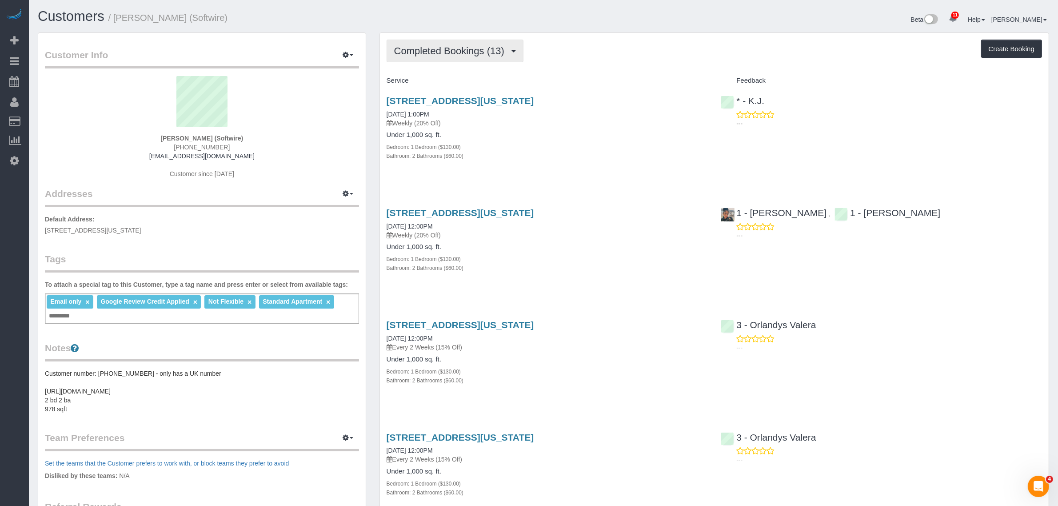
click at [479, 49] on span "Completed Bookings (13)" at bounding box center [451, 50] width 115 height 11
click at [478, 81] on link "Upcoming Bookings (9)" at bounding box center [435, 83] width 96 height 12
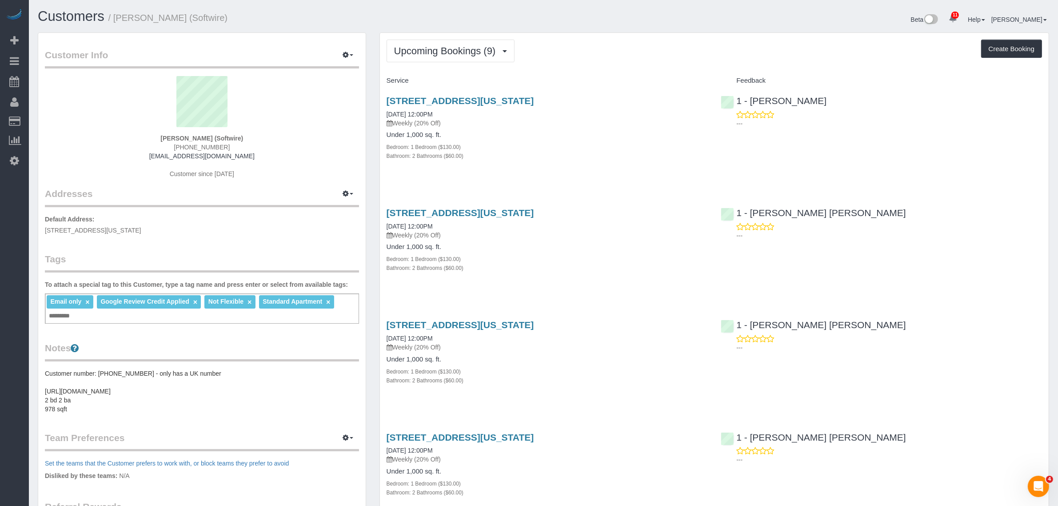
click at [630, 158] on div "Bathroom: 2 Bathrooms ($60.00)" at bounding box center [547, 155] width 321 height 9
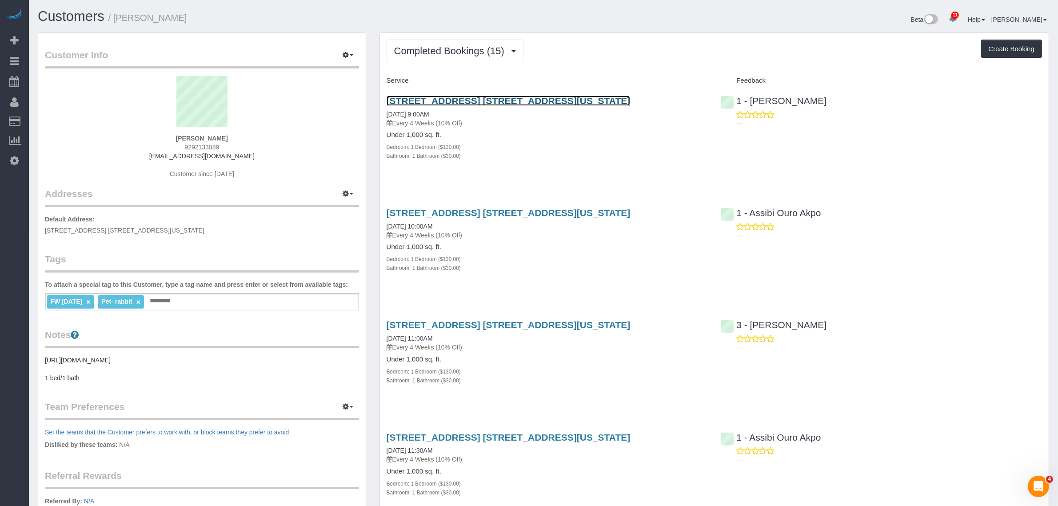
click at [545, 99] on link "[STREET_ADDRESS] [STREET_ADDRESS][US_STATE]" at bounding box center [509, 101] width 244 height 10
drag, startPoint x: 638, startPoint y: 96, endPoint x: 385, endPoint y: 96, distance: 252.9
click at [385, 96] on div "530 West 30th Street Apt. 10b, New York, NY 10001 08/01/2025 9:00AM Every 4 Wee…" at bounding box center [547, 133] width 335 height 90
copy link "530 West 30th Street Apt. 10b, New York, NY 10001"
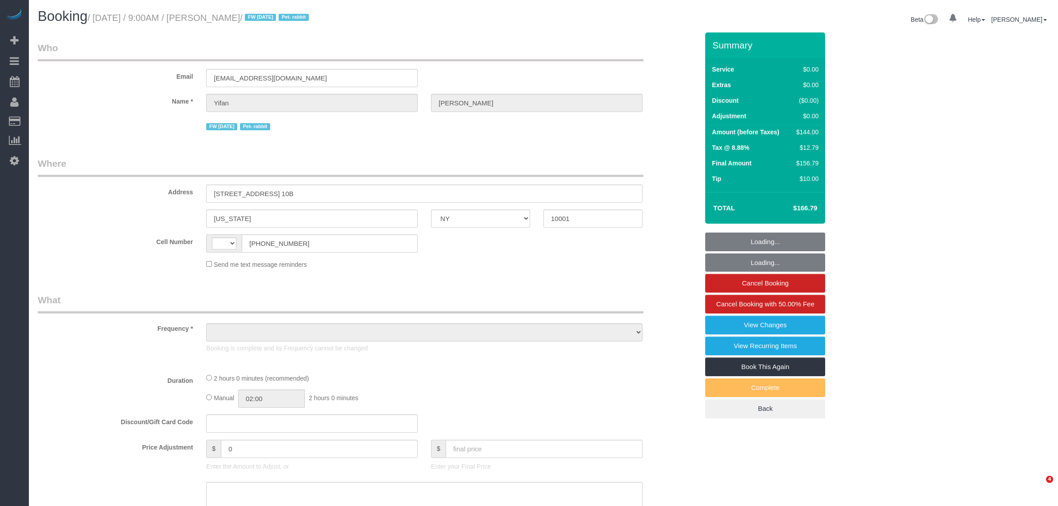
select select "NY"
select select "object:454"
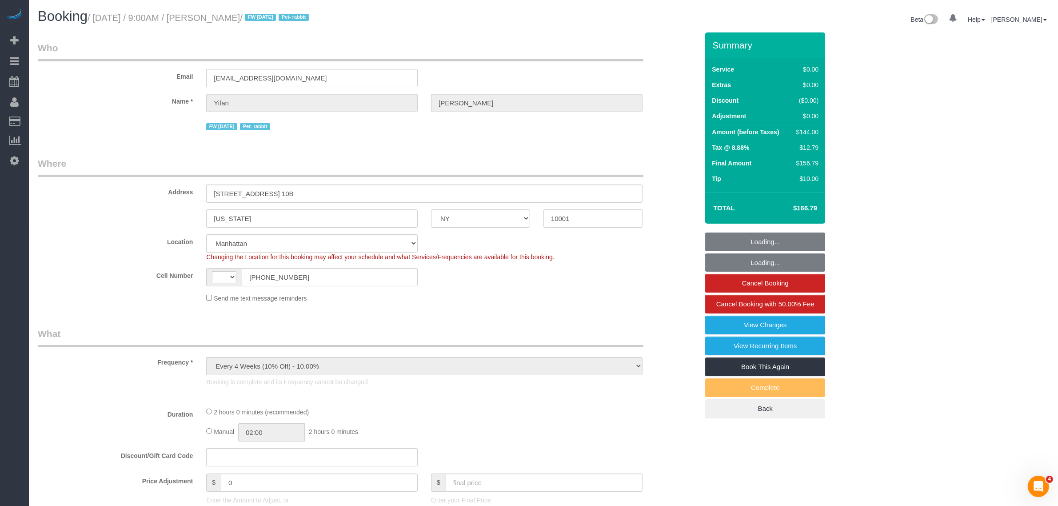
select select "string:US"
select select "string:stripe-pm_1PSAjF4VGloSiKo7RDmlyOAP"
select select "1"
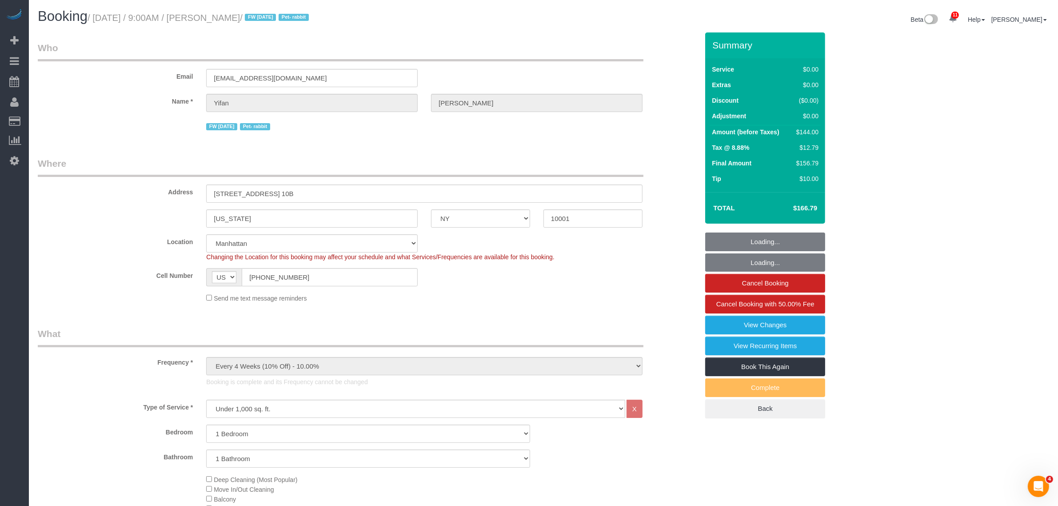
select select "object:871"
select select "spot1"
select select "number:89"
select select "number:90"
select select "number:15"
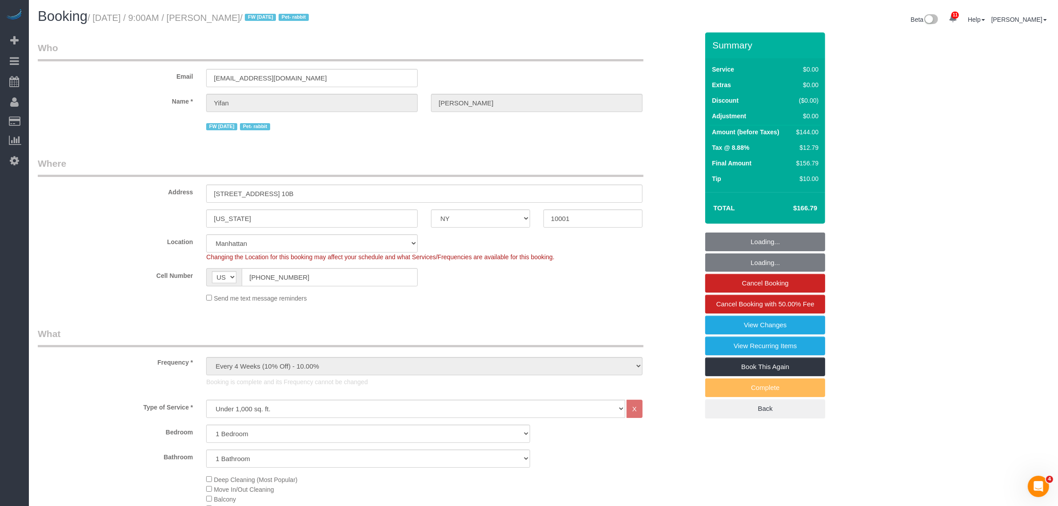
select select "number:6"
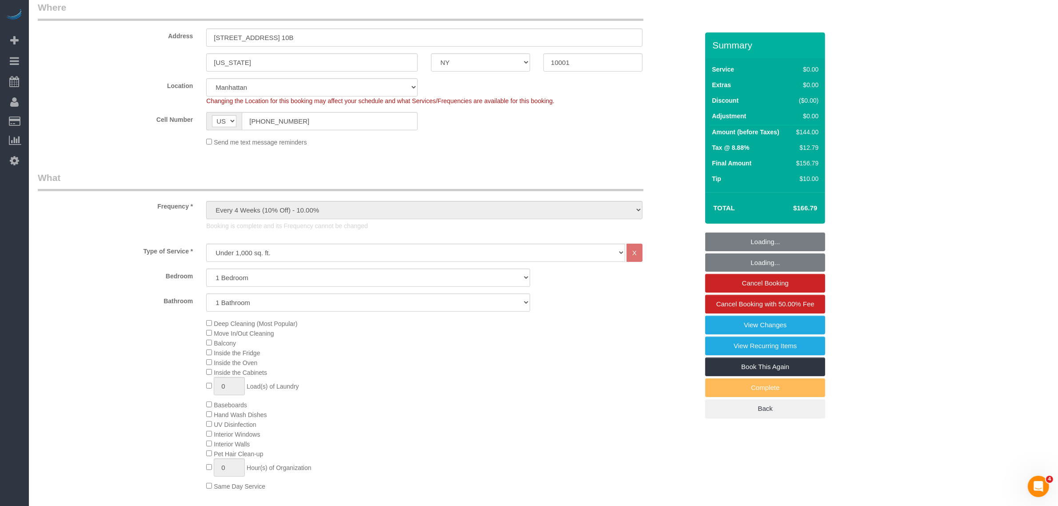
select select "1"
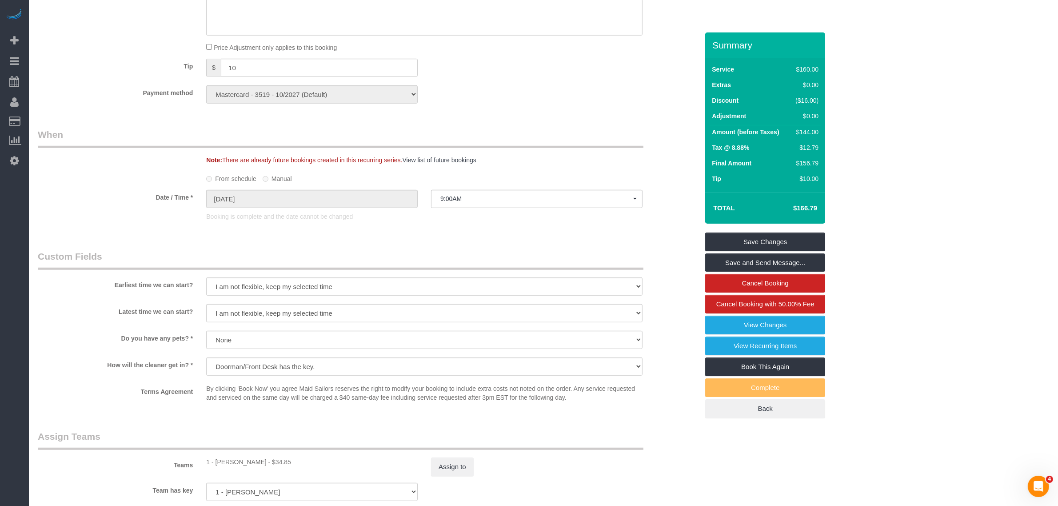
scroll to position [889, 0]
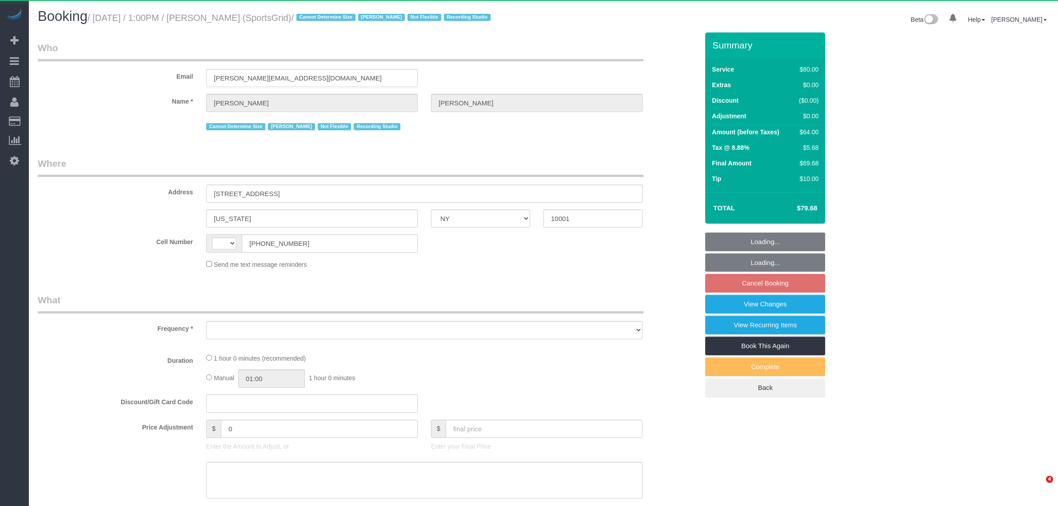
select select "NY"
select select "number:89"
select select "number:90"
select select "number:15"
select select "number:7"
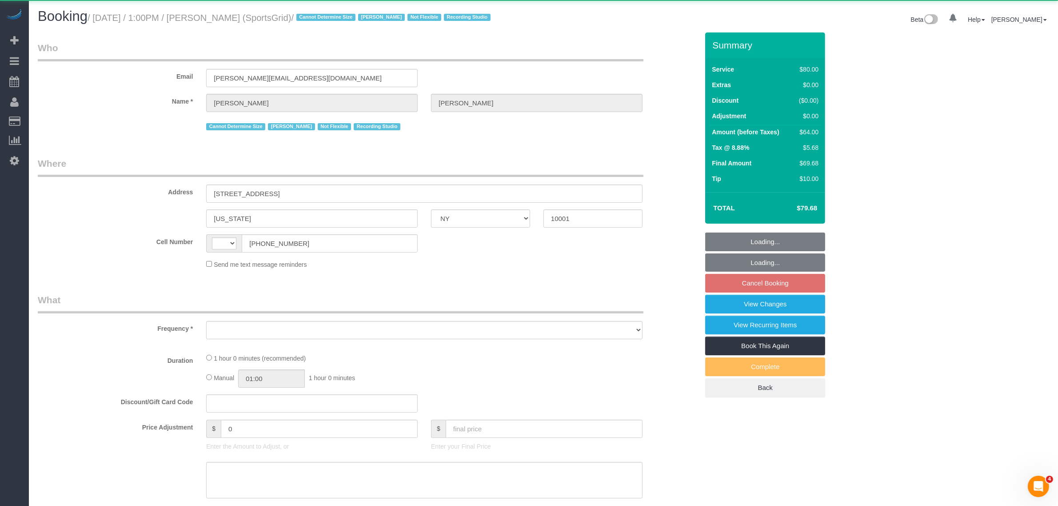
select select "number:21"
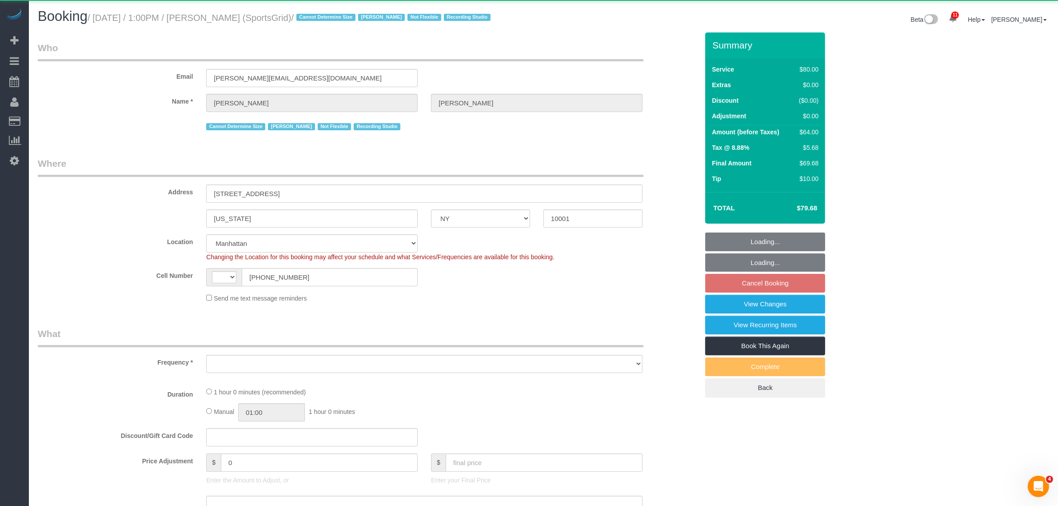
select select "string:US"
select select "object:903"
select select "spot6"
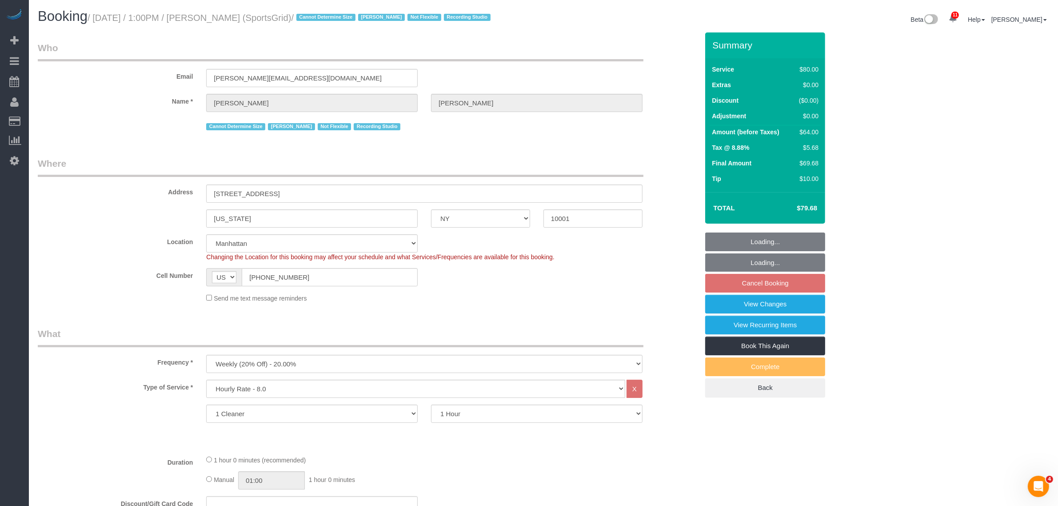
select select "string:stripe-pm_1QoRfo4VGloSiKo7CpkoBSCp"
select select "object:1472"
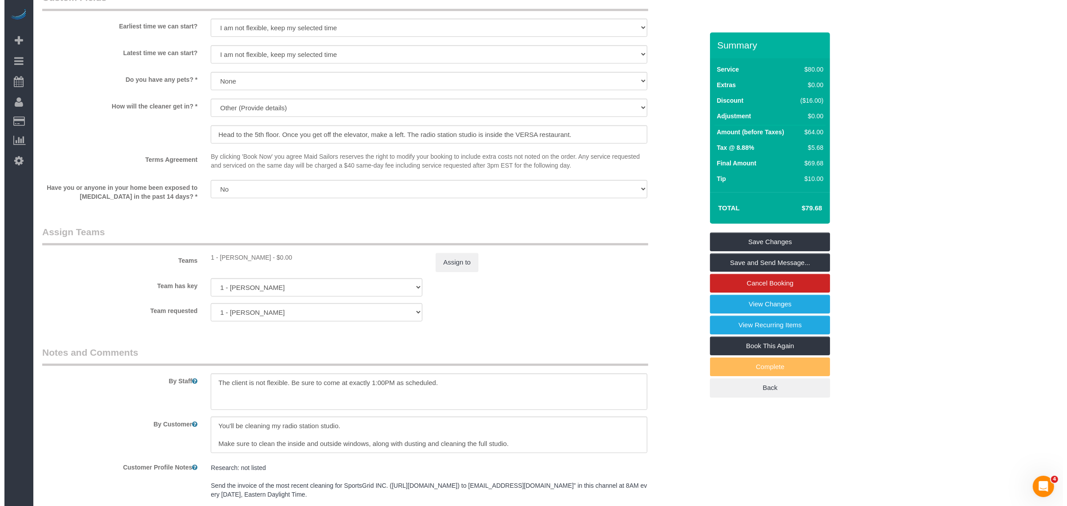
scroll to position [889, 0]
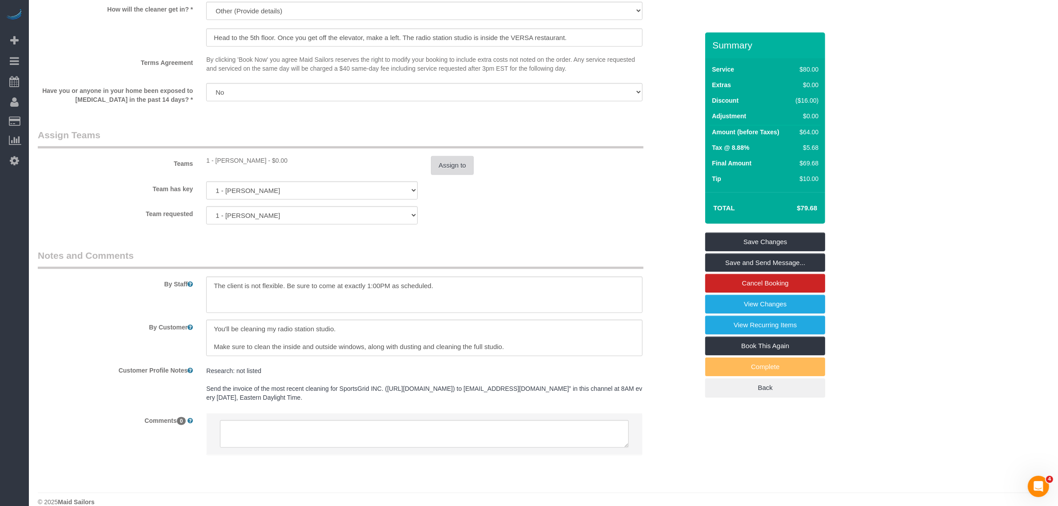
click at [444, 166] on button "Assign to" at bounding box center [452, 165] width 43 height 19
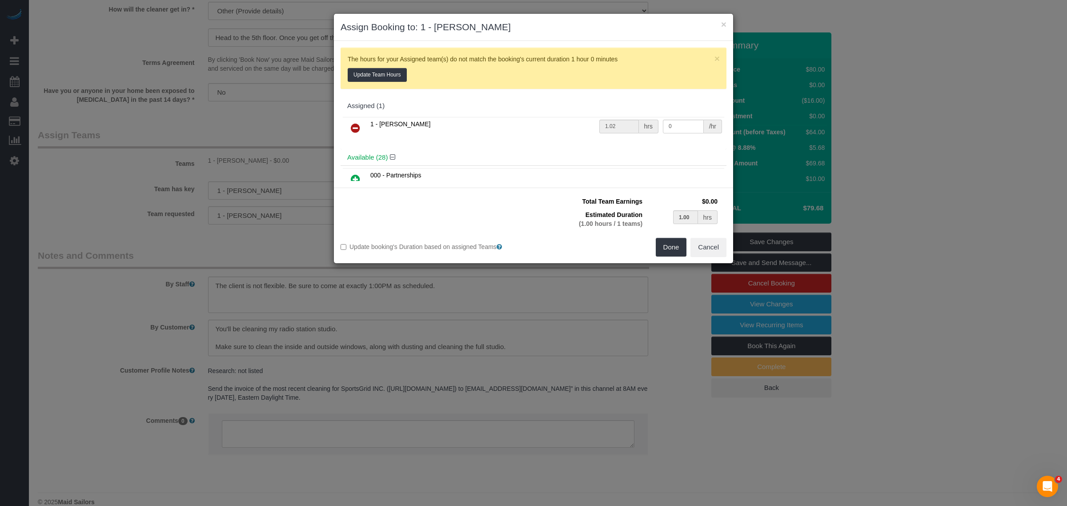
click at [353, 125] on icon at bounding box center [355, 128] width 9 height 11
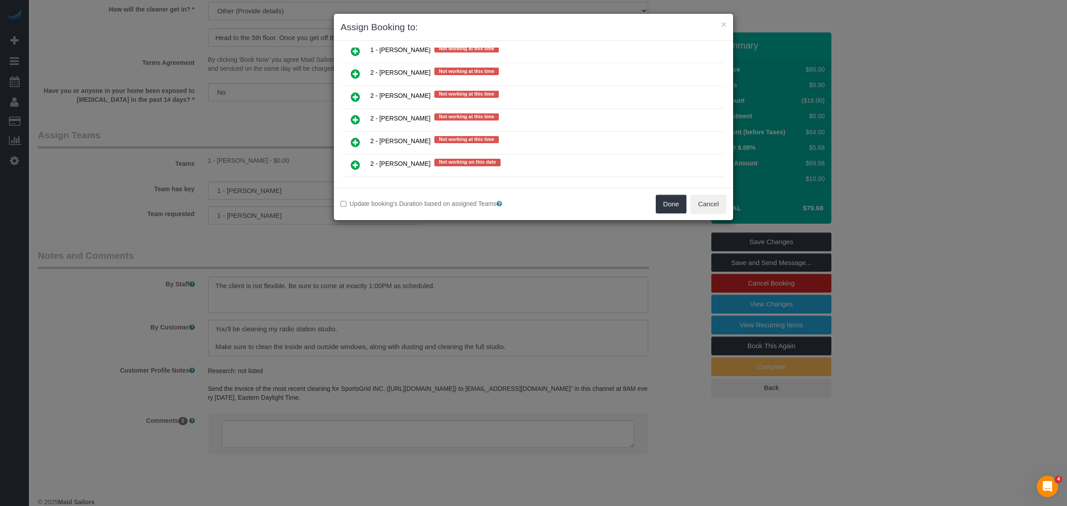
scroll to position [1389, 0]
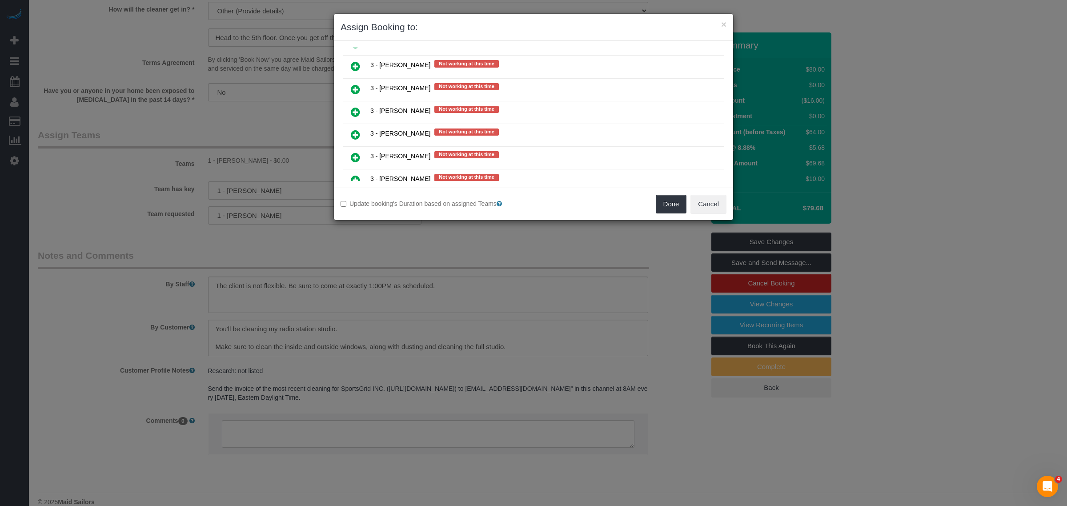
click at [363, 126] on link at bounding box center [355, 135] width 21 height 18
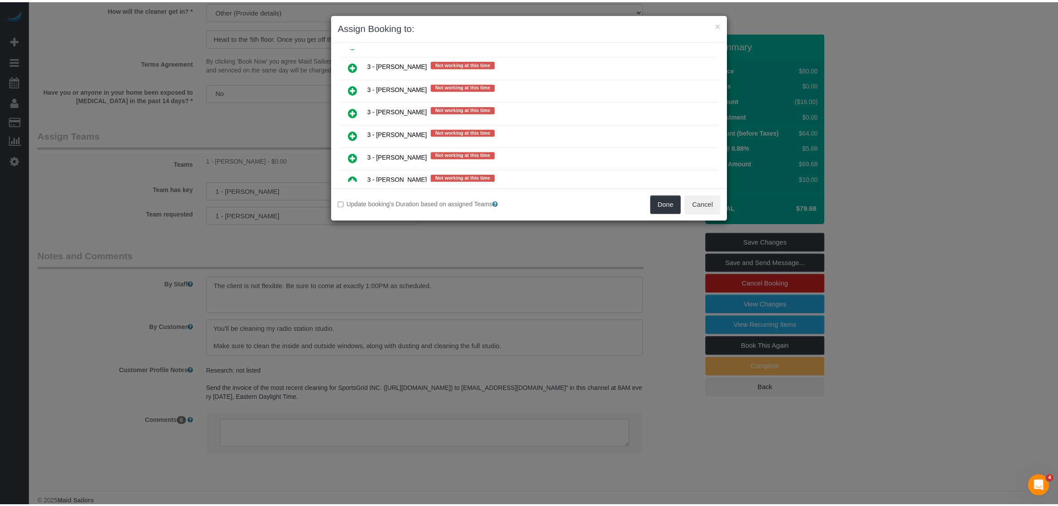
scroll to position [1465, 0]
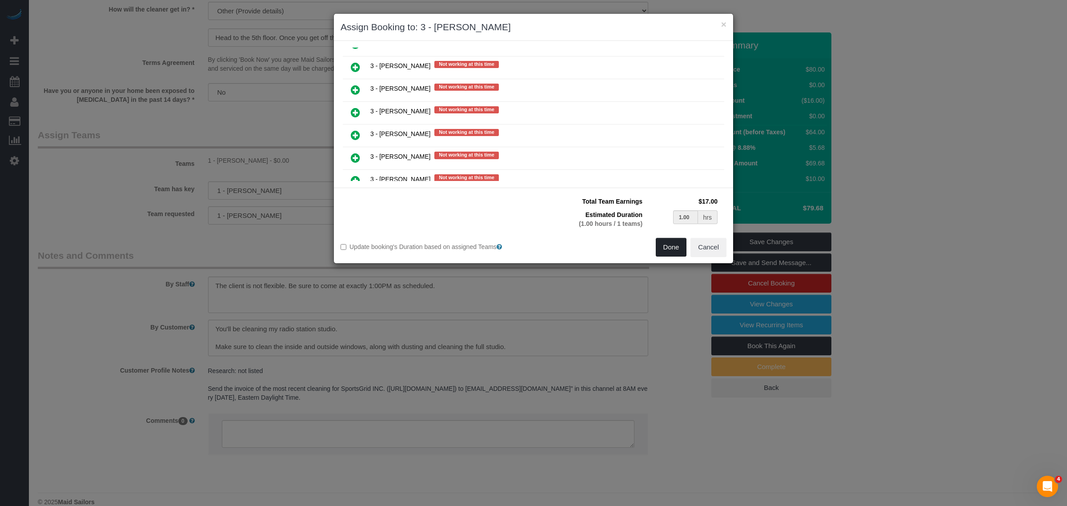
drag, startPoint x: 668, startPoint y: 248, endPoint x: 713, endPoint y: 254, distance: 45.3
click at [668, 247] on button "Done" at bounding box center [671, 247] width 31 height 19
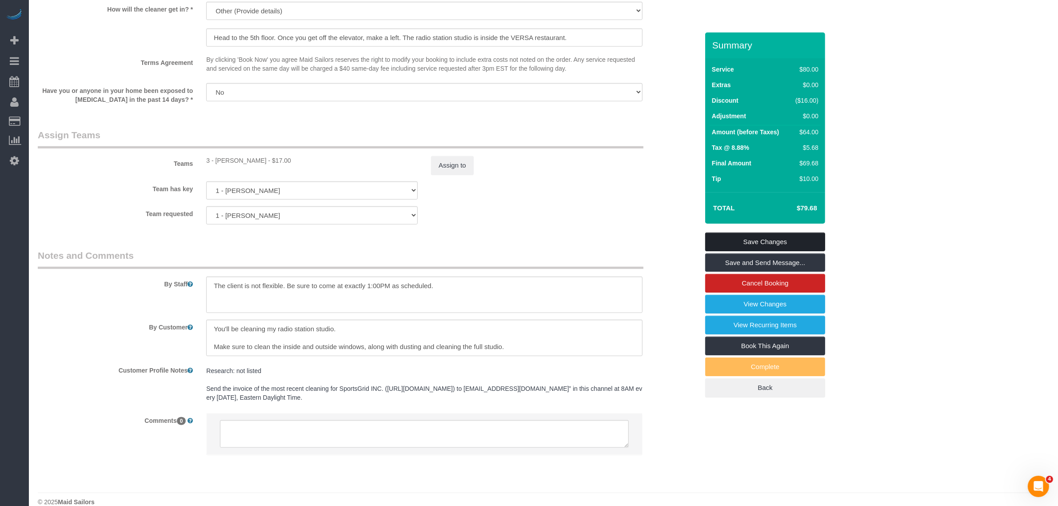
click at [795, 239] on link "Save Changes" at bounding box center [765, 241] width 120 height 19
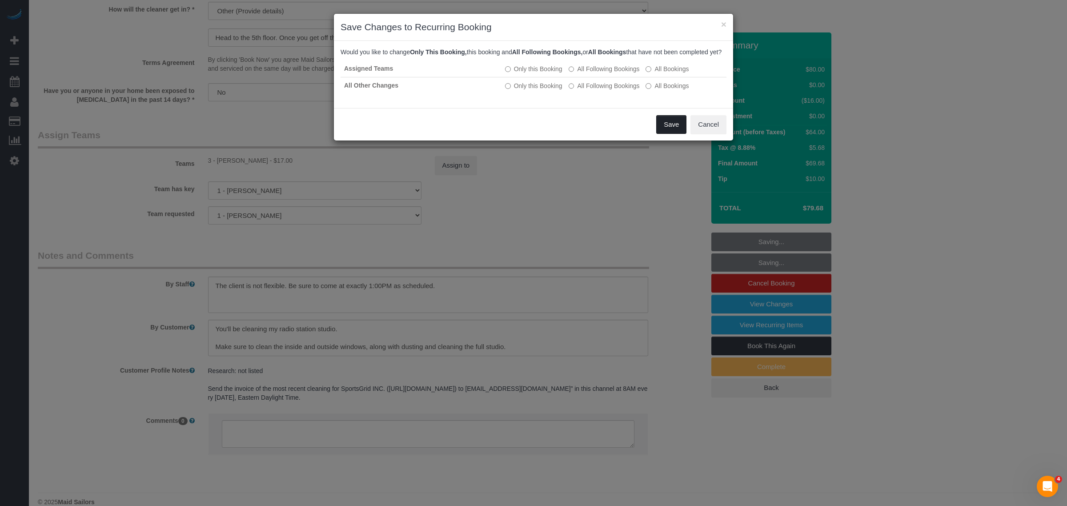
click at [661, 134] on button "Save" at bounding box center [671, 124] width 30 height 19
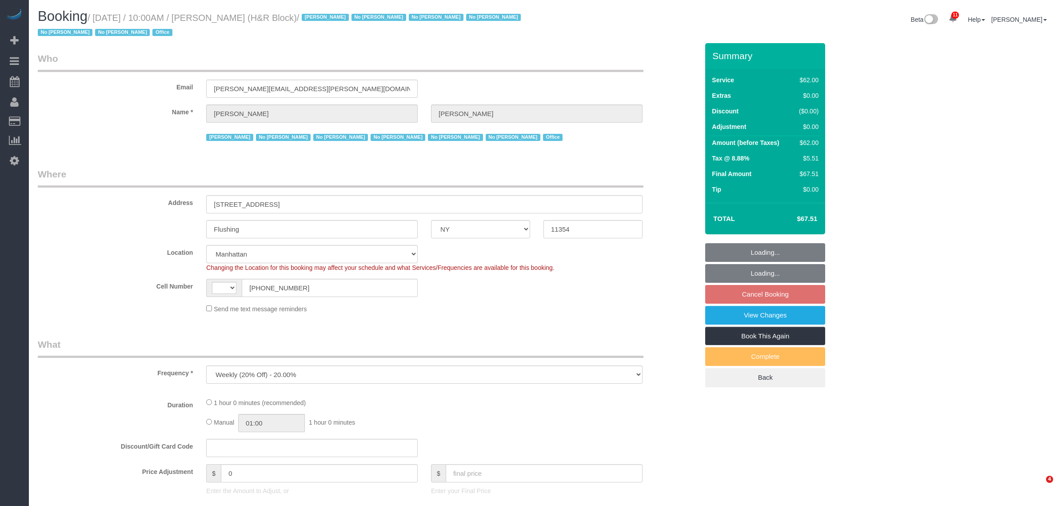
select select "NY"
select select "string:paypal"
select select "number:89"
select select "number:90"
select select "number:15"
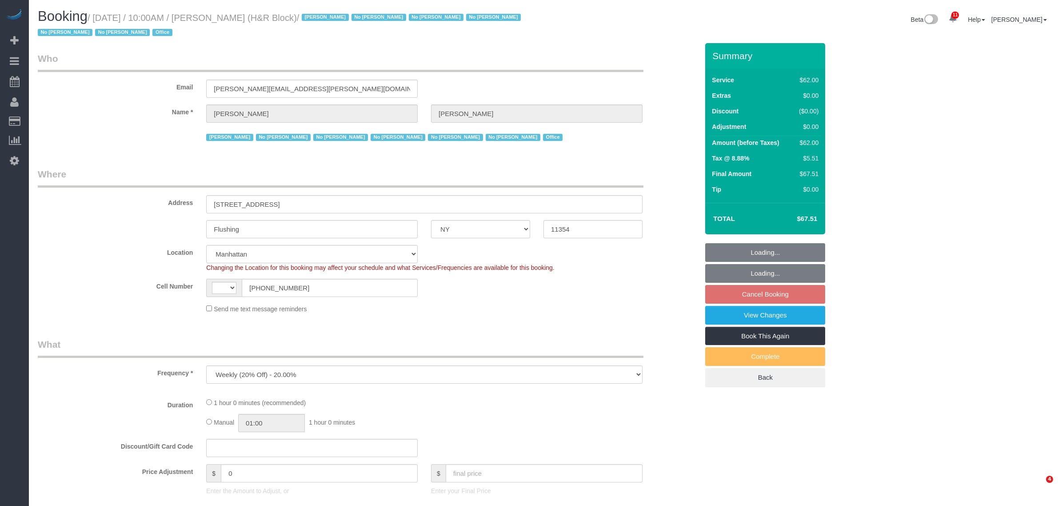
select select "number:7"
select select "object:882"
select select "string:[GEOGRAPHIC_DATA]"
select select "spot2"
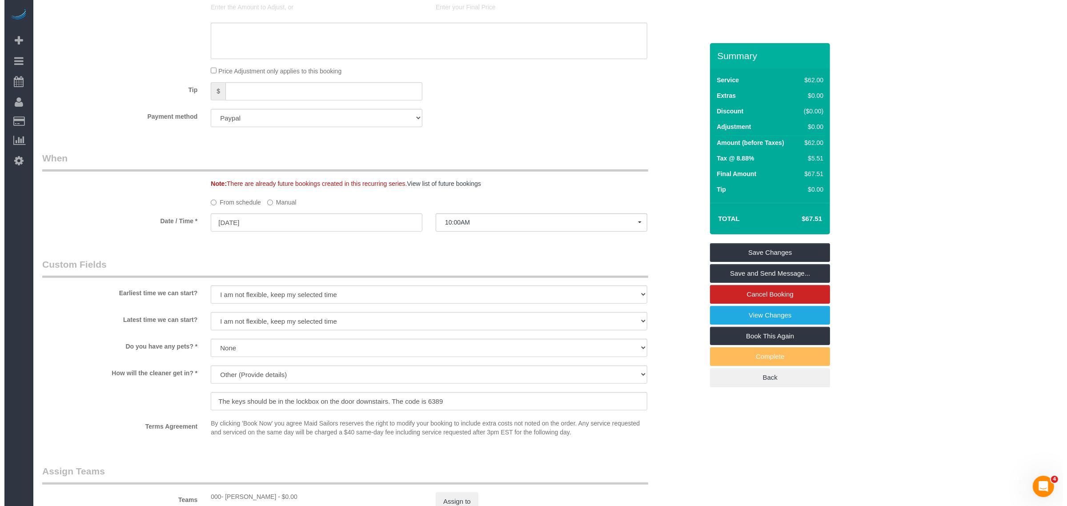
scroll to position [667, 0]
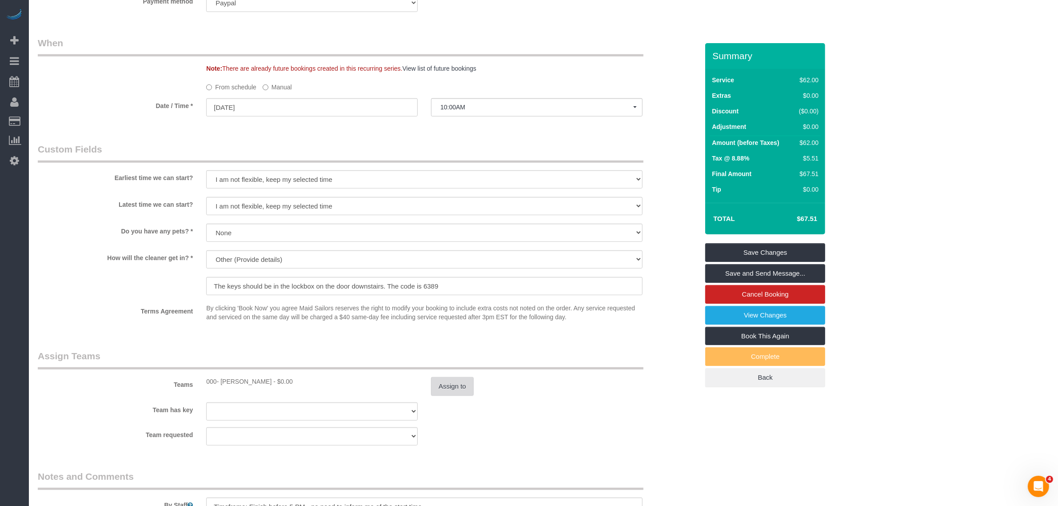
click at [450, 379] on button "Assign to" at bounding box center [452, 386] width 43 height 19
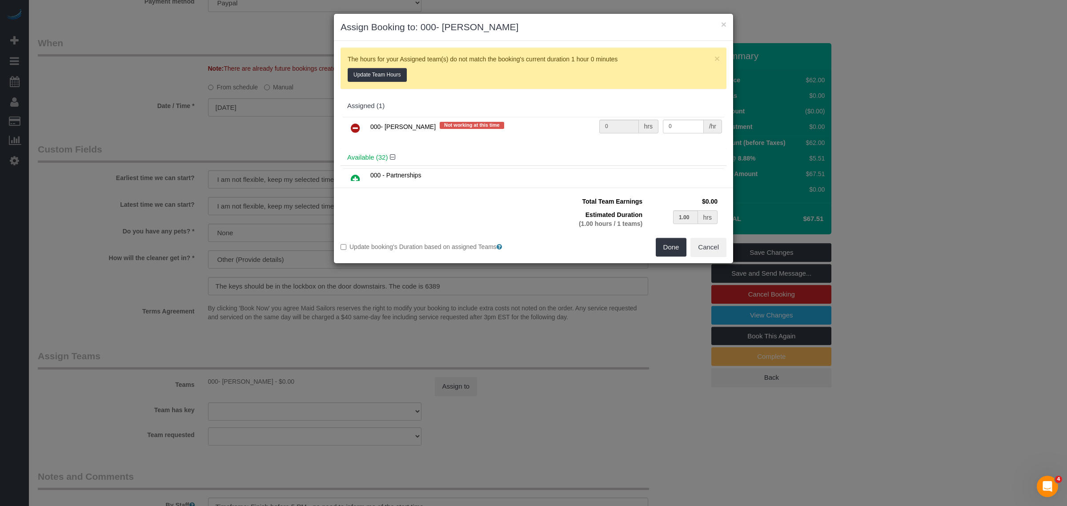
click at [357, 130] on icon at bounding box center [355, 128] width 9 height 11
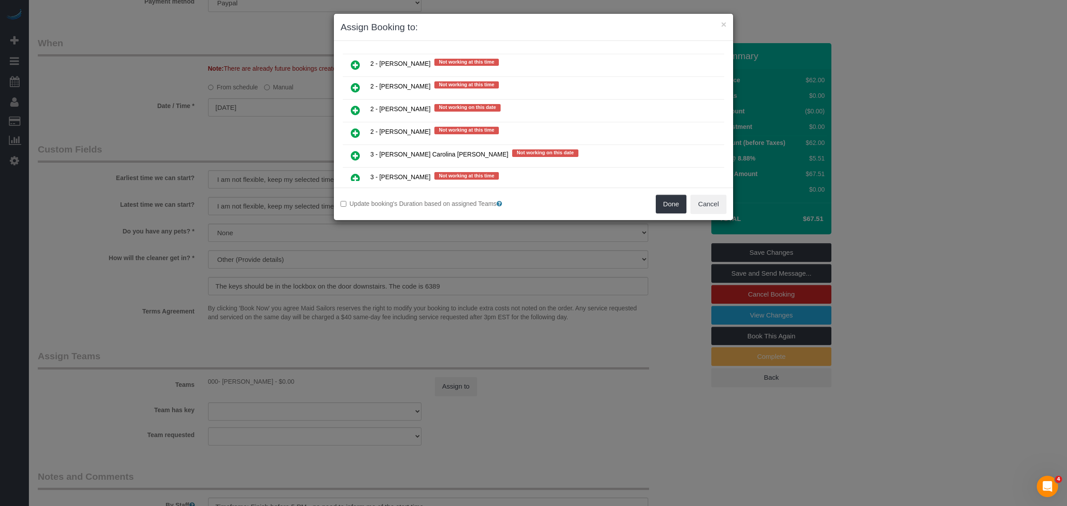
scroll to position [1333, 0]
click at [352, 149] on icon at bounding box center [355, 154] width 9 height 11
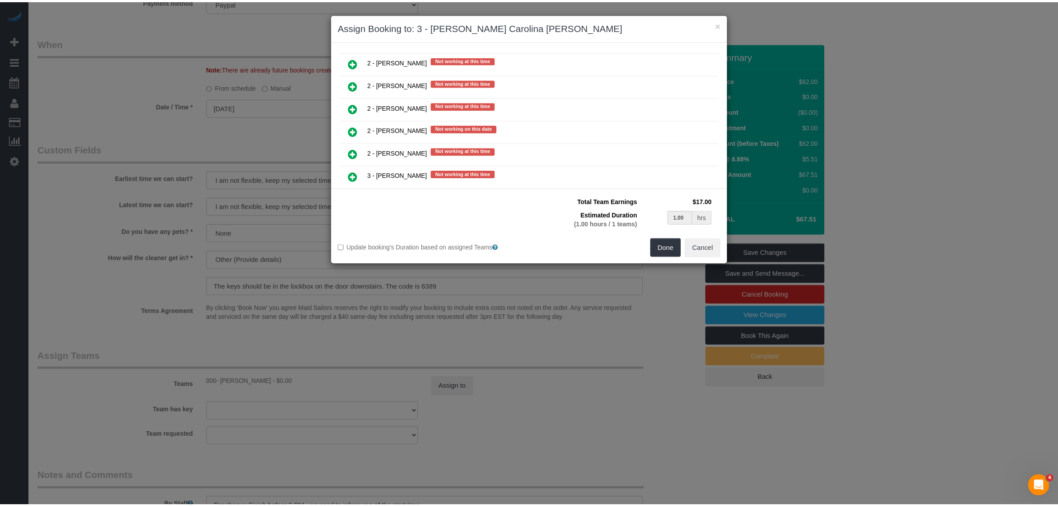
scroll to position [1354, 0]
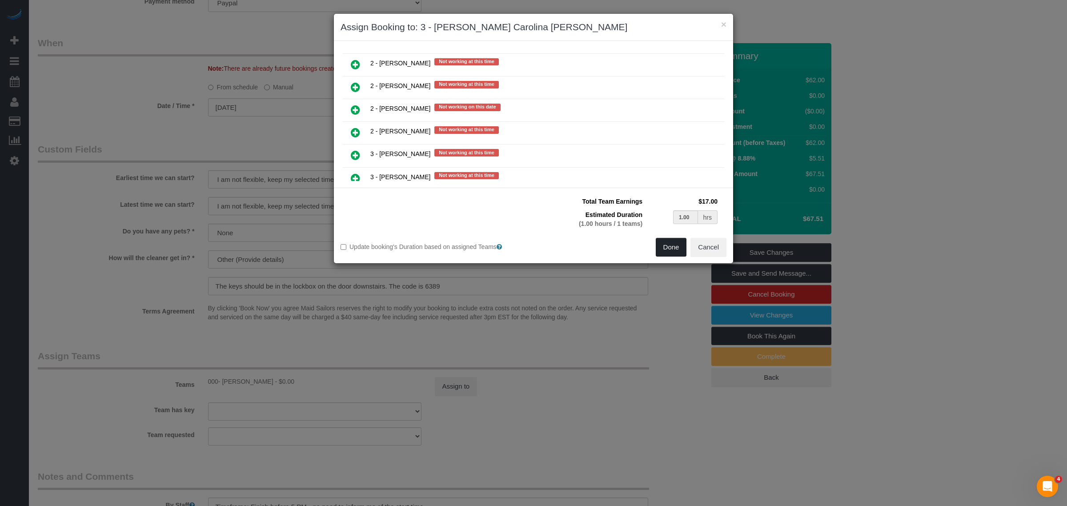
click at [667, 255] on button "Done" at bounding box center [671, 247] width 31 height 19
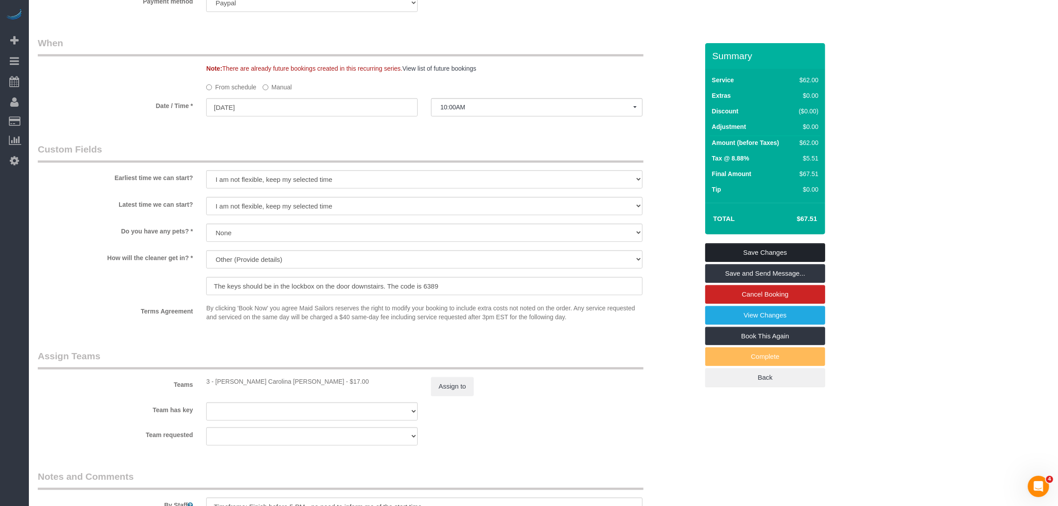
drag, startPoint x: 757, startPoint y: 254, endPoint x: 744, endPoint y: 256, distance: 13.1
click at [757, 254] on link "Save Changes" at bounding box center [765, 252] width 120 height 19
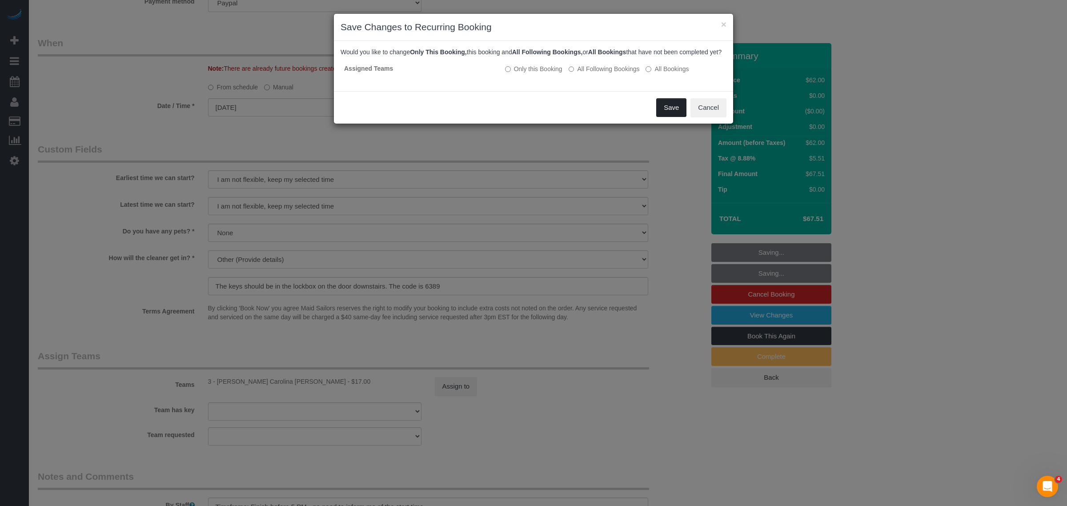
click at [674, 114] on button "Save" at bounding box center [671, 107] width 30 height 19
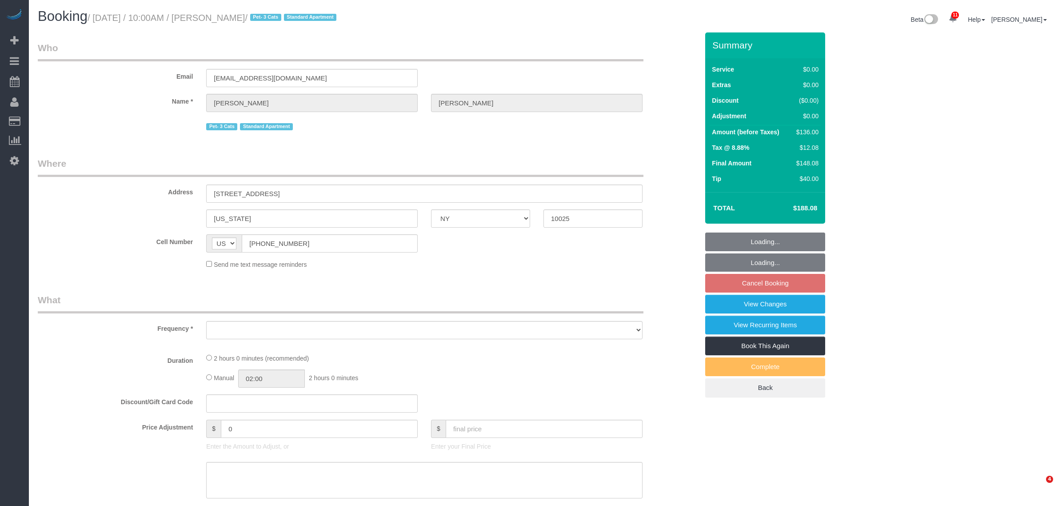
select select "NY"
select select "spot2"
select select "object:730"
select select "string:stripe-pm_1P8RUe4VGloSiKo7HuCvSYae"
select select "number:56"
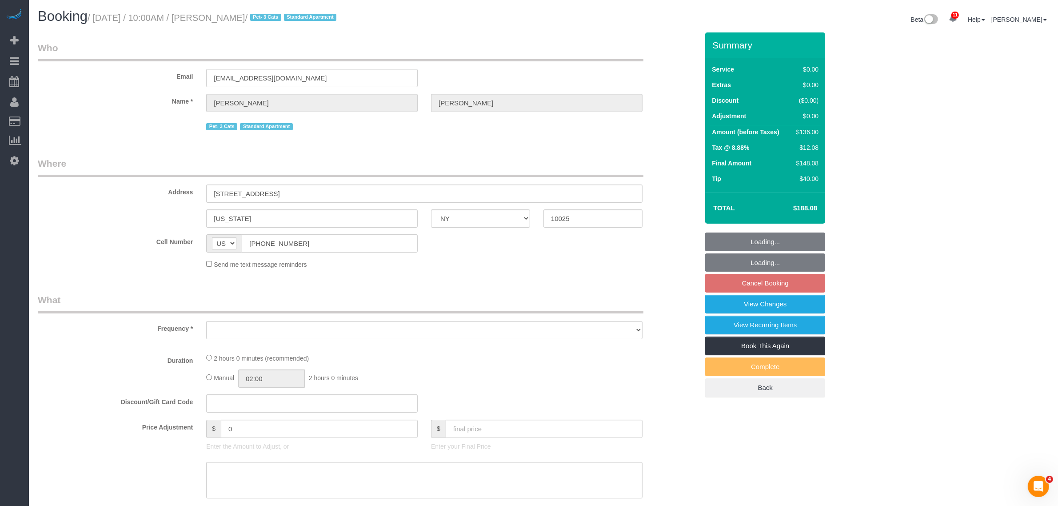
select select "number:73"
select select "number:14"
select select "number:6"
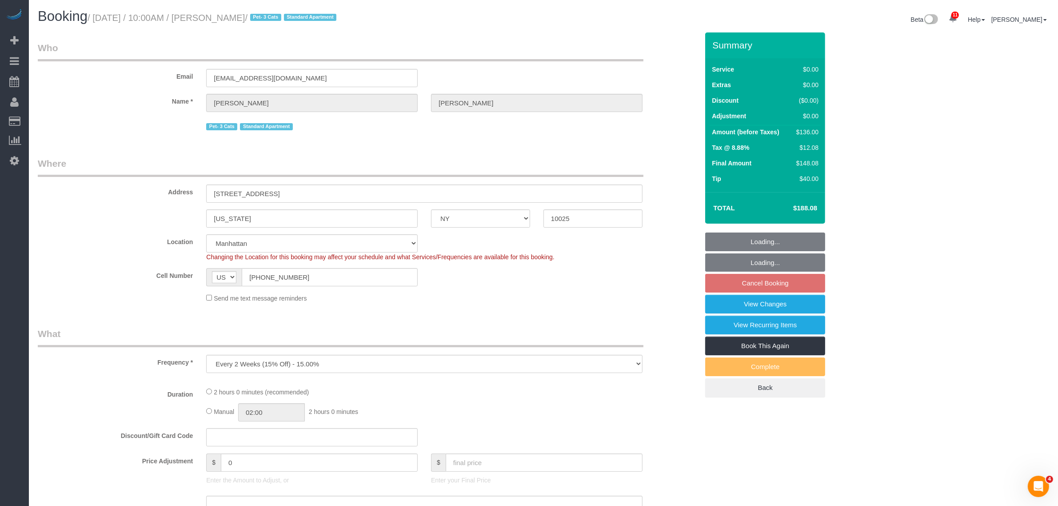
select select "1"
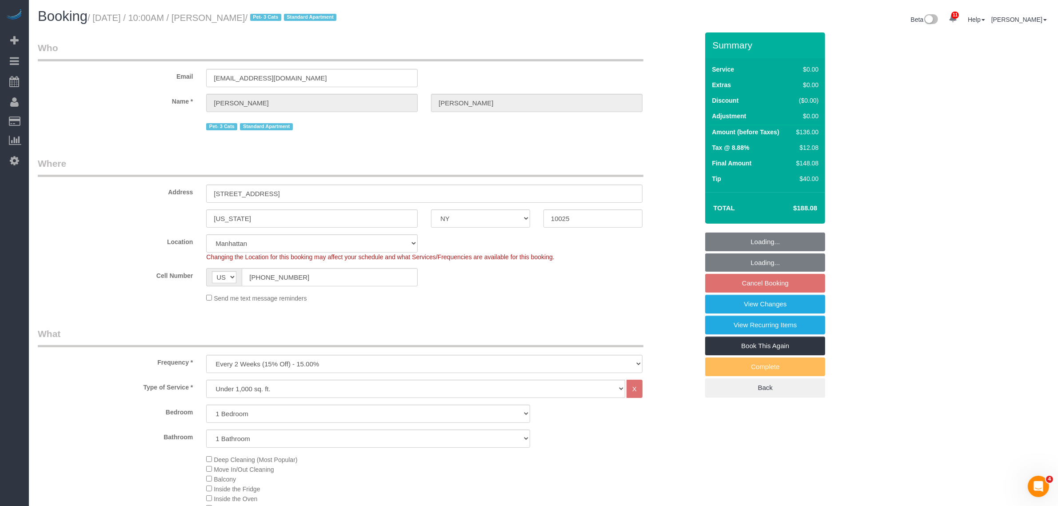
select select "object:1405"
select select "spot60"
select select "1"
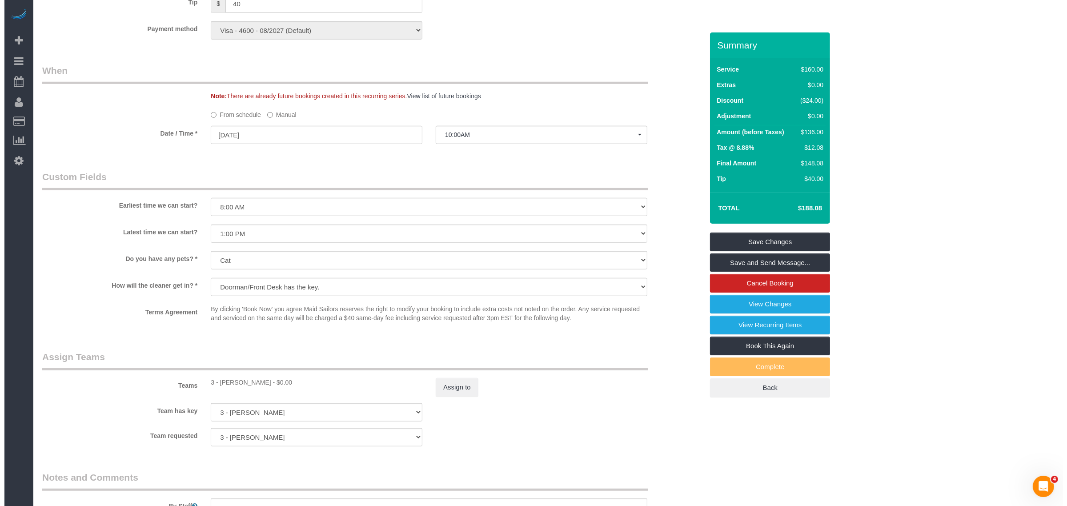
scroll to position [945, 0]
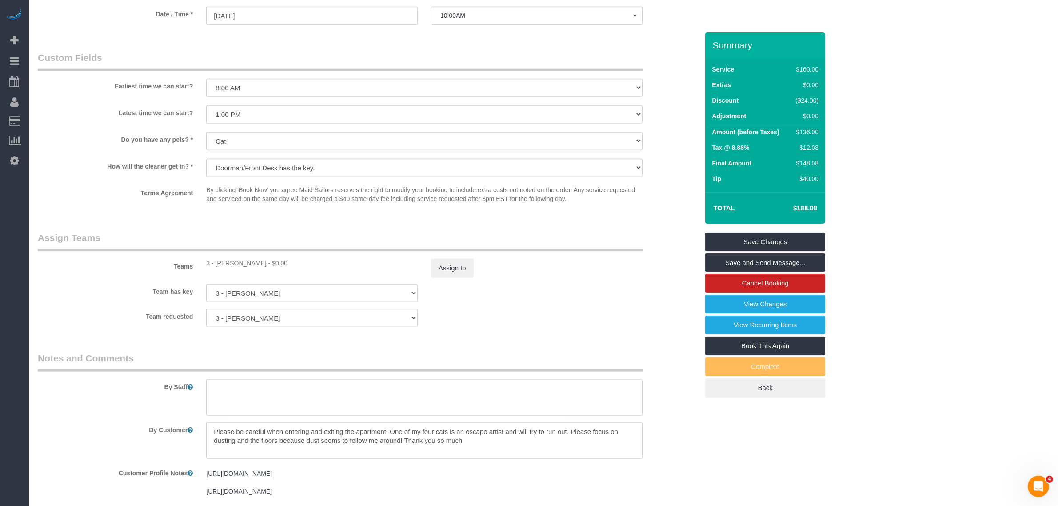
click at [287, 381] on textarea at bounding box center [424, 397] width 436 height 36
drag, startPoint x: 257, startPoint y: 398, endPoint x: 368, endPoint y: 404, distance: 111.3
click at [258, 398] on textarea at bounding box center [424, 397] width 436 height 36
drag, startPoint x: 440, startPoint y: 436, endPoint x: 538, endPoint y: 438, distance: 97.8
click at [538, 438] on textarea at bounding box center [424, 440] width 436 height 36
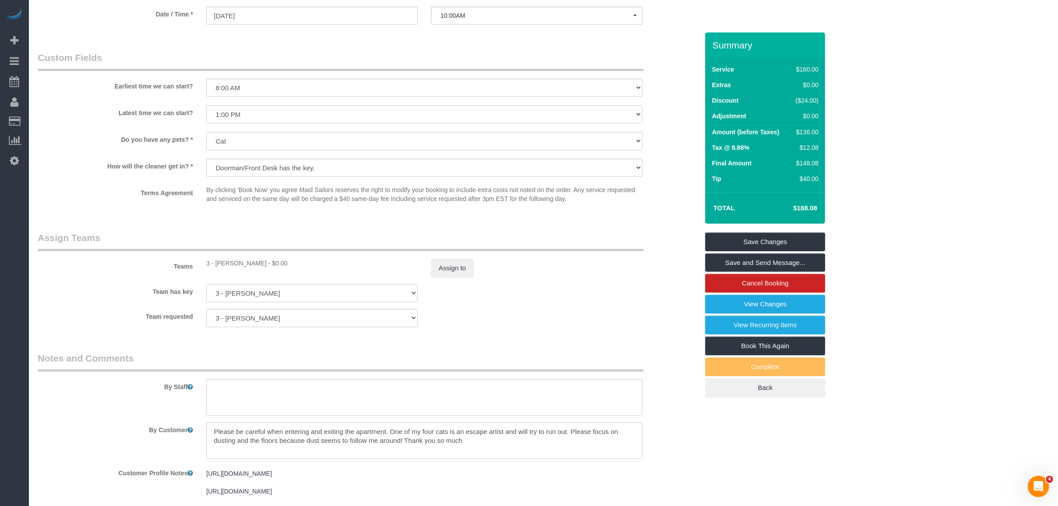
drag, startPoint x: 276, startPoint y: 445, endPoint x: 303, endPoint y: 441, distance: 27.4
click at [290, 445] on textarea at bounding box center [424, 440] width 436 height 36
click at [303, 412] on textarea at bounding box center [424, 397] width 436 height 36
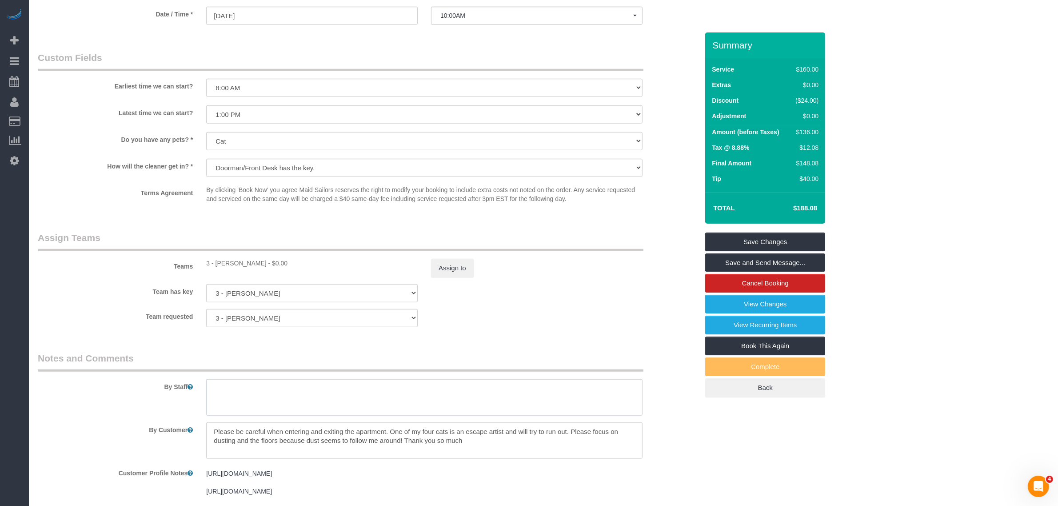
click at [236, 384] on textarea at bounding box center [424, 397] width 436 height 36
click at [263, 392] on textarea at bounding box center [424, 397] width 436 height 36
paste textarea "Mariatou"
type textarea "Trainee: Mariatou (Please wait for the trainer)."
click at [456, 267] on button "Assign to" at bounding box center [452, 268] width 43 height 19
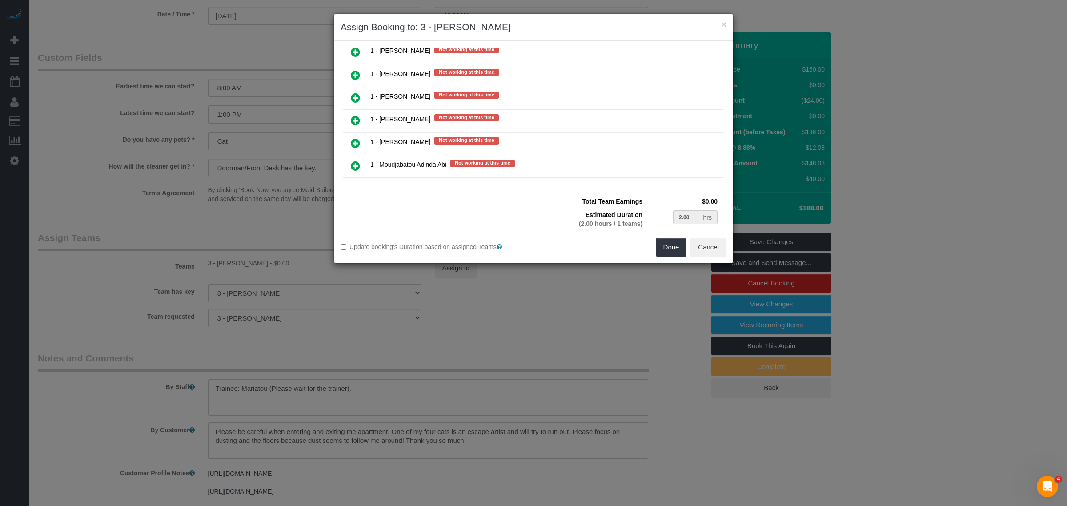
scroll to position [1222, 0]
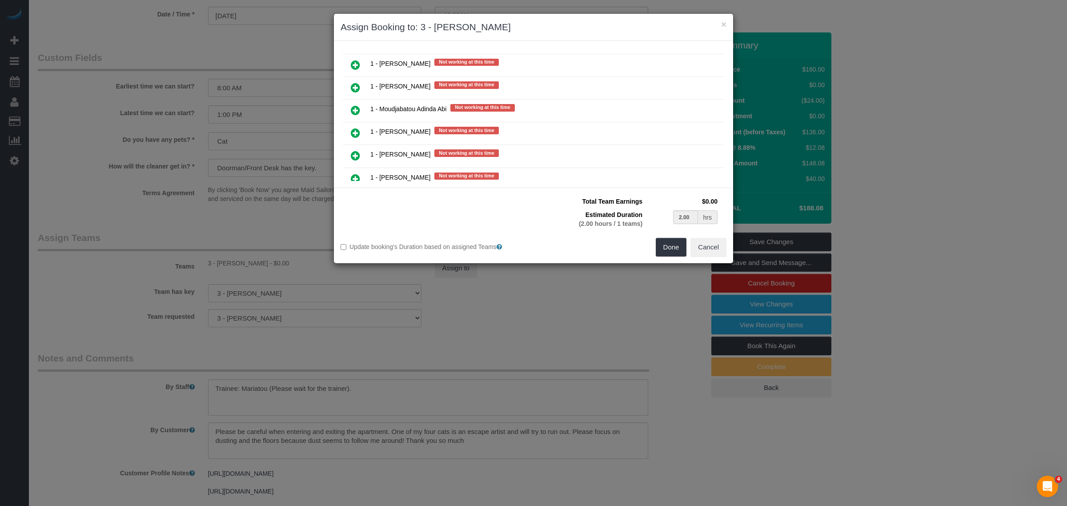
click at [358, 82] on icon at bounding box center [355, 87] width 9 height 11
type input "1.00"
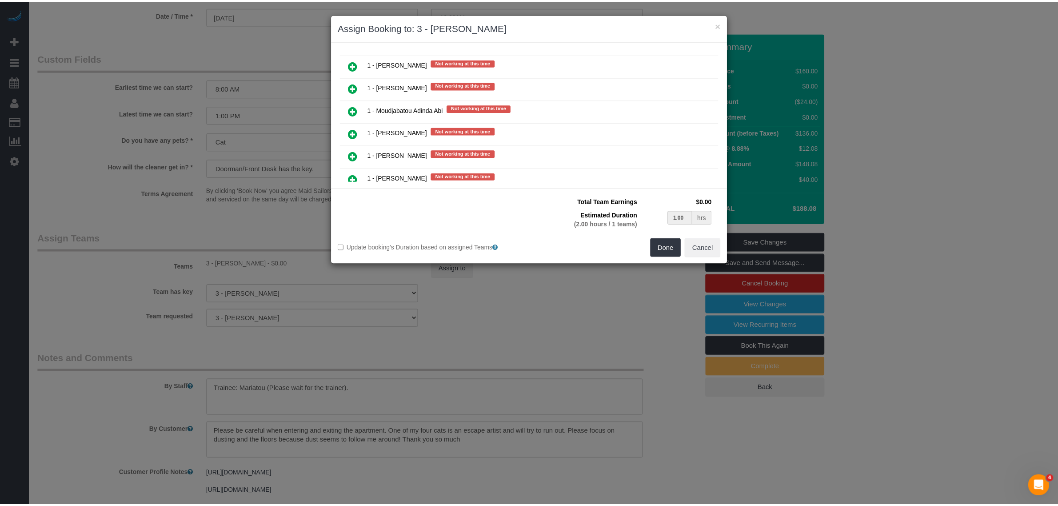
scroll to position [1194, 0]
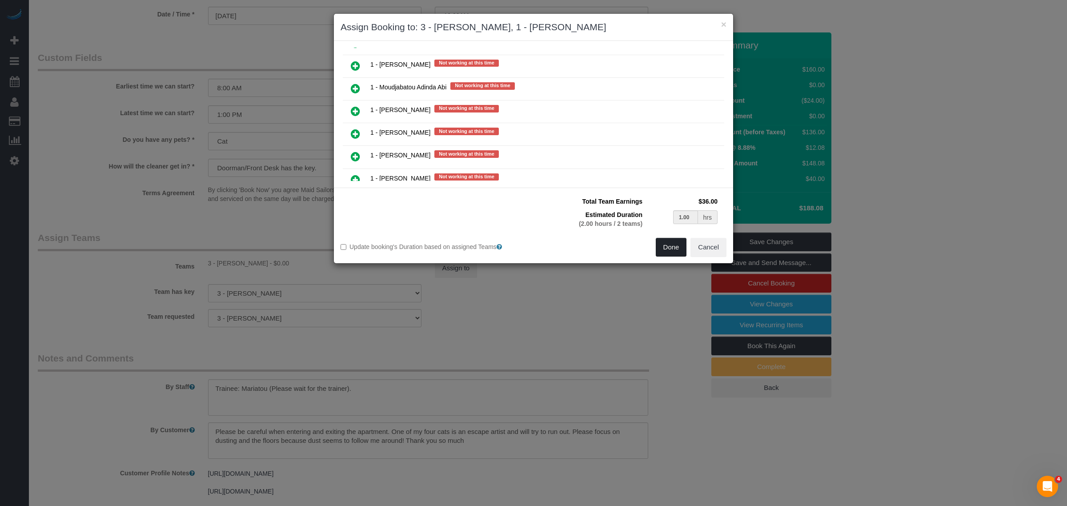
click at [664, 249] on button "Done" at bounding box center [671, 247] width 31 height 19
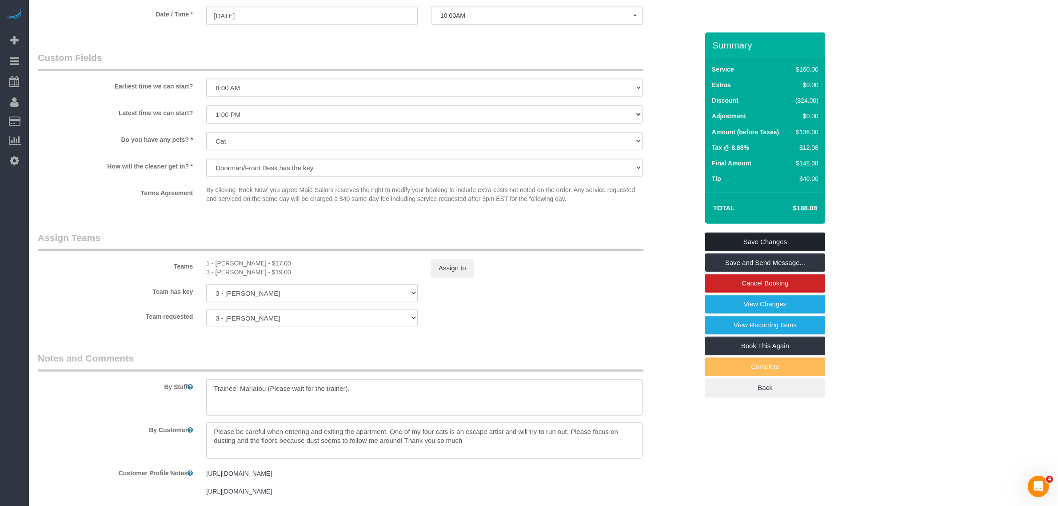
click at [773, 241] on link "Save Changes" at bounding box center [765, 241] width 120 height 19
select select "spot118"
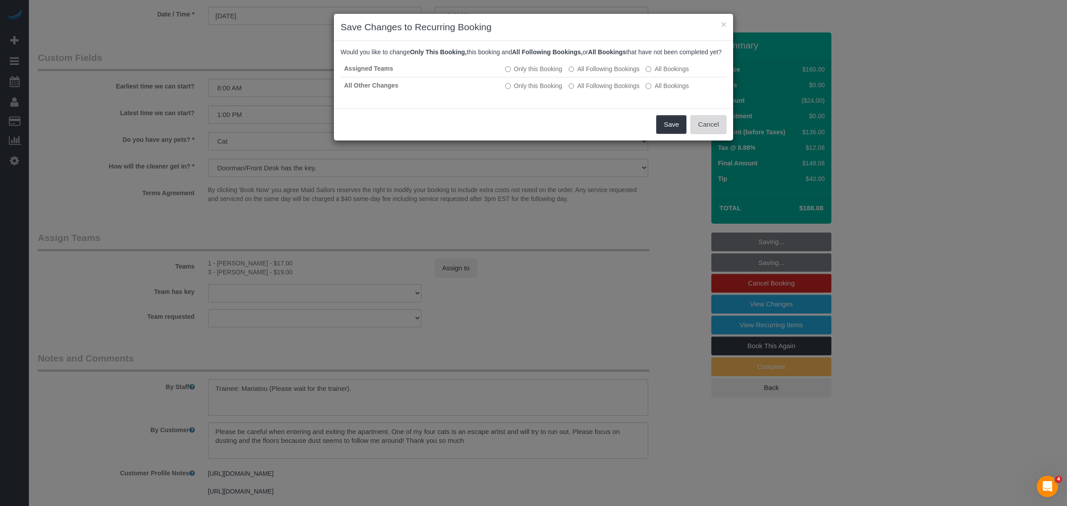
select select "spot176"
click at [723, 134] on button "Cancel" at bounding box center [708, 124] width 36 height 19
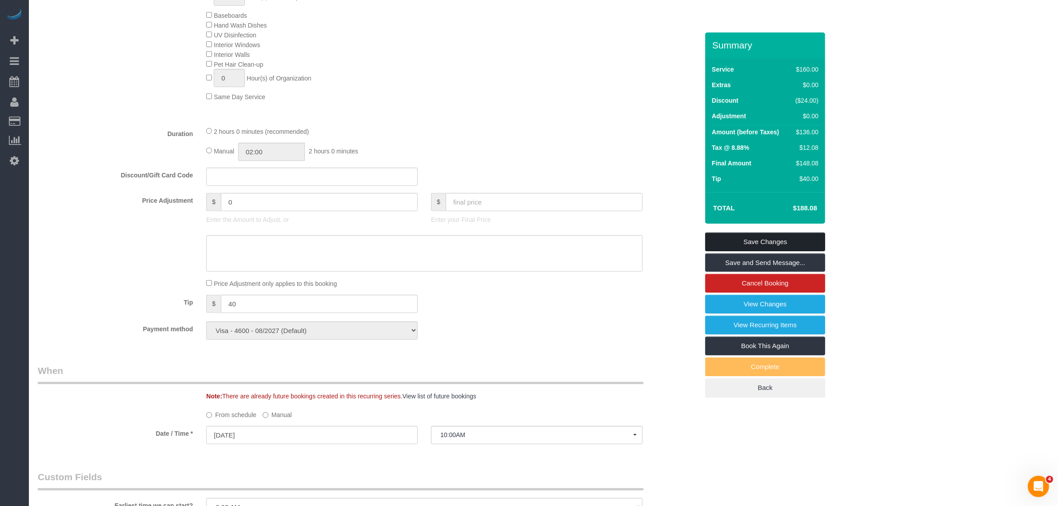
scroll to position [444, 0]
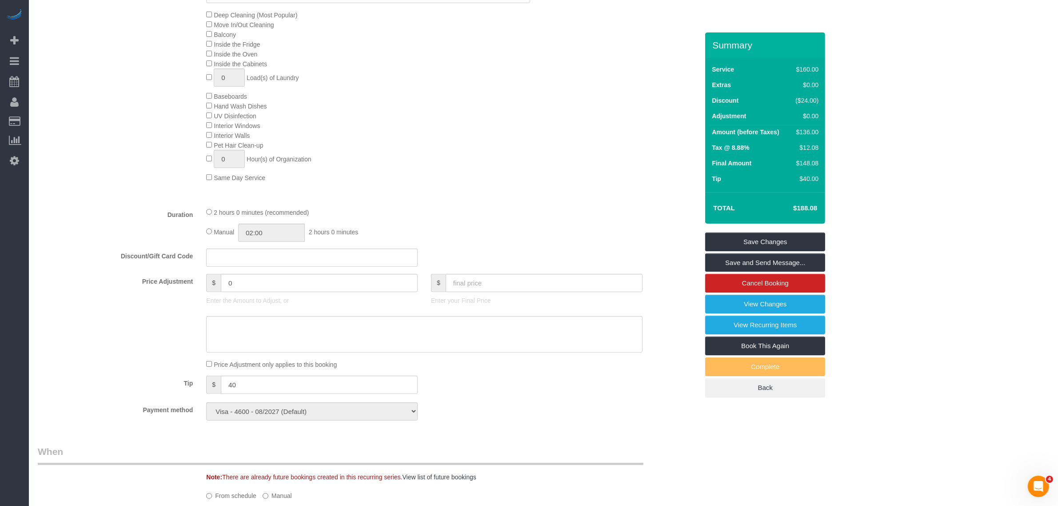
click at [204, 229] on div "2 hours 0 minutes (recommended) Manual 02:00 2 hours 0 minutes" at bounding box center [425, 224] width 450 height 35
click at [774, 235] on link "Save Changes" at bounding box center [765, 241] width 120 height 19
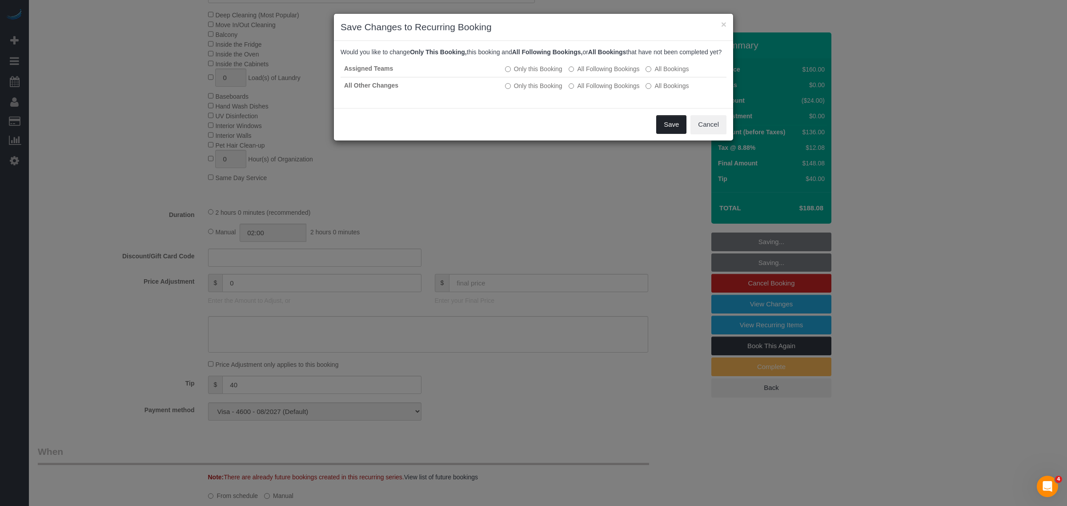
click at [665, 134] on button "Save" at bounding box center [671, 124] width 30 height 19
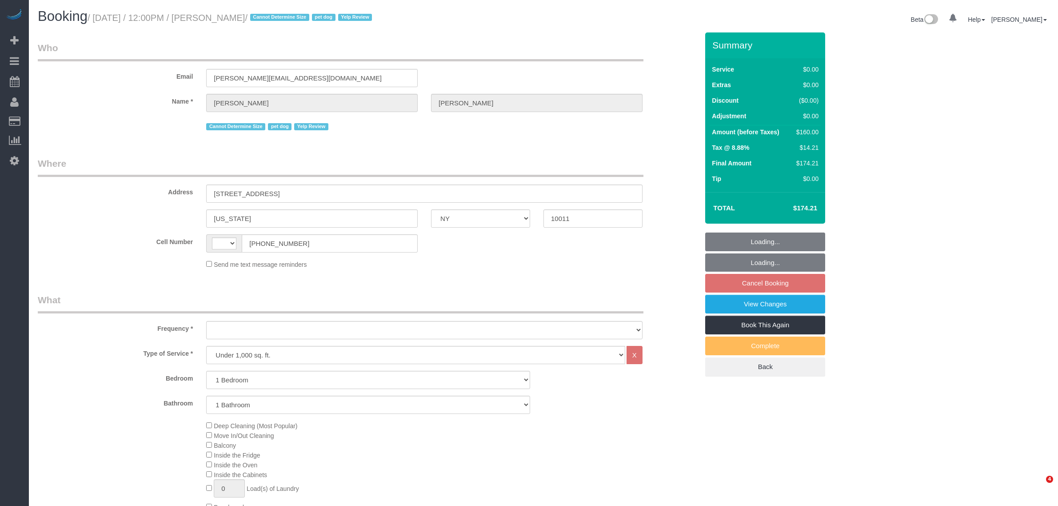
select select "NY"
select select "1"
select select "number:60"
select select "number:90"
select select "number:15"
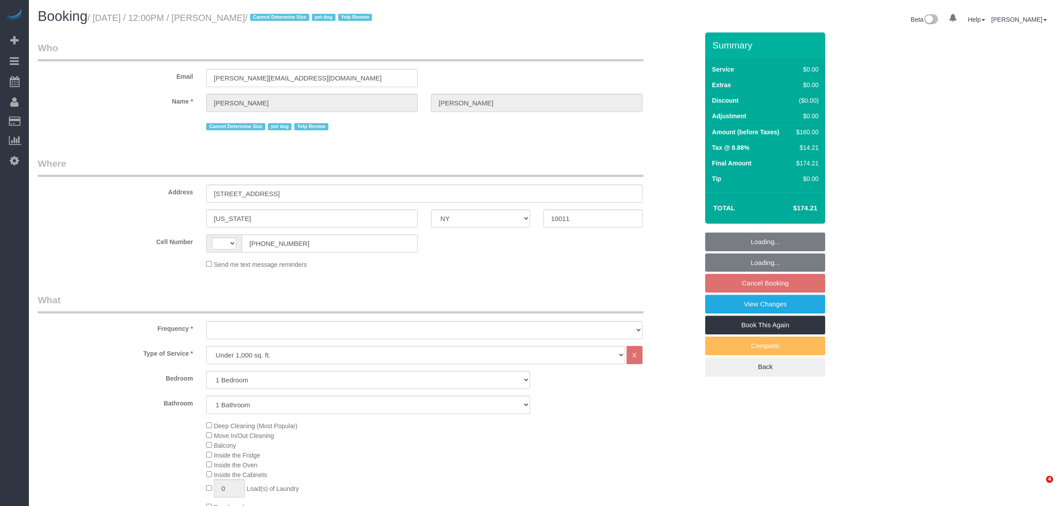
select select "number:7"
select select "string:[GEOGRAPHIC_DATA]"
select select "object:977"
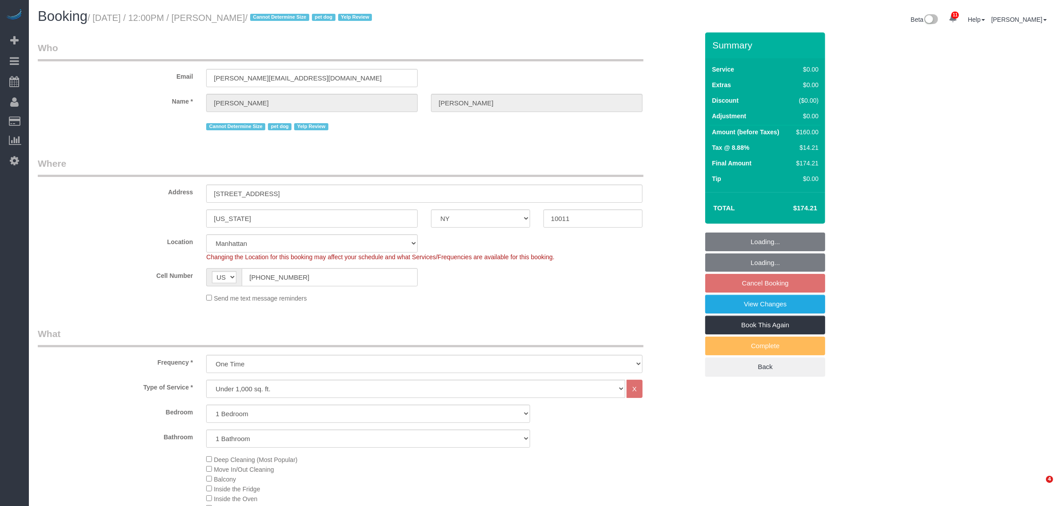
select select "string:stripe-pm_1QXRgm4VGloSiKo7aizFuQsZ"
select select "spot4"
select select "object:1404"
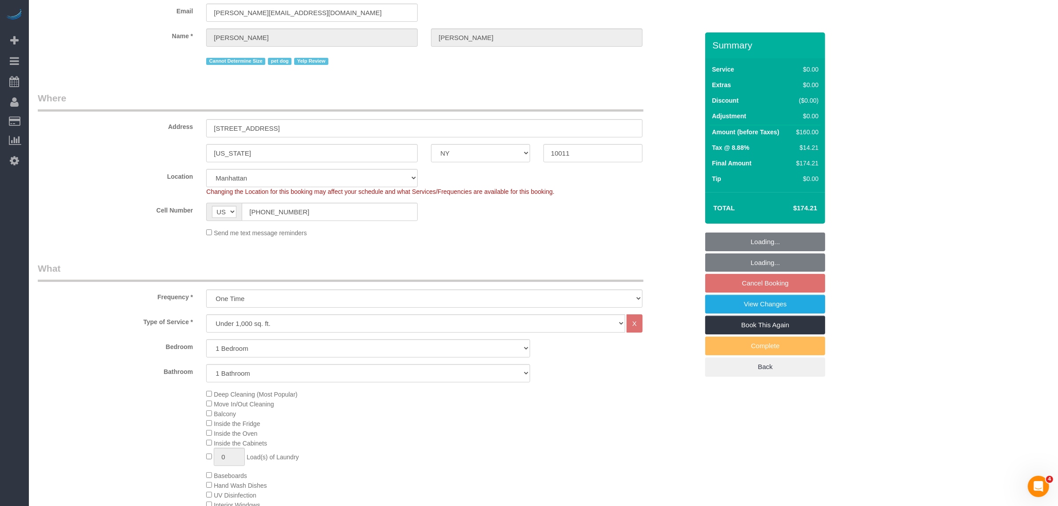
scroll to position [333, 0]
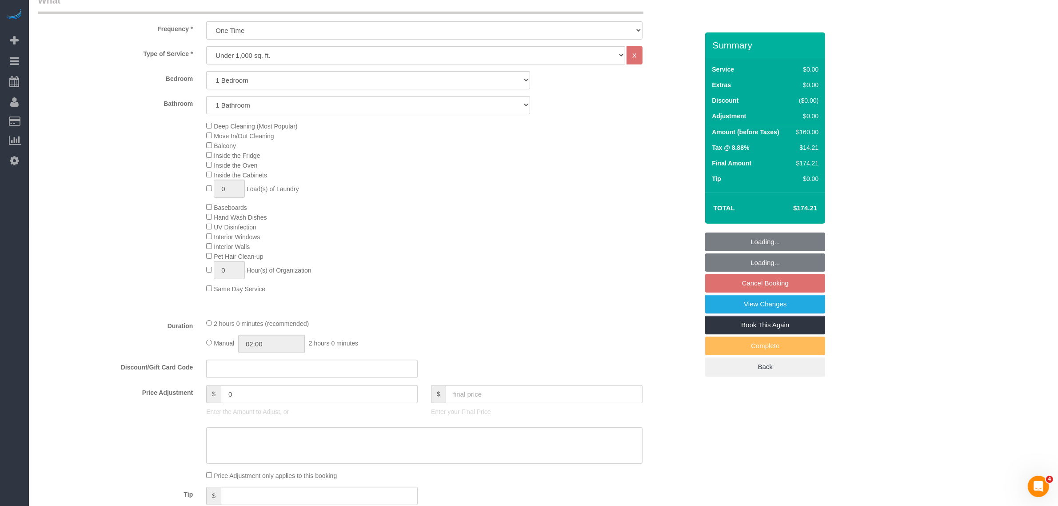
select select "1"
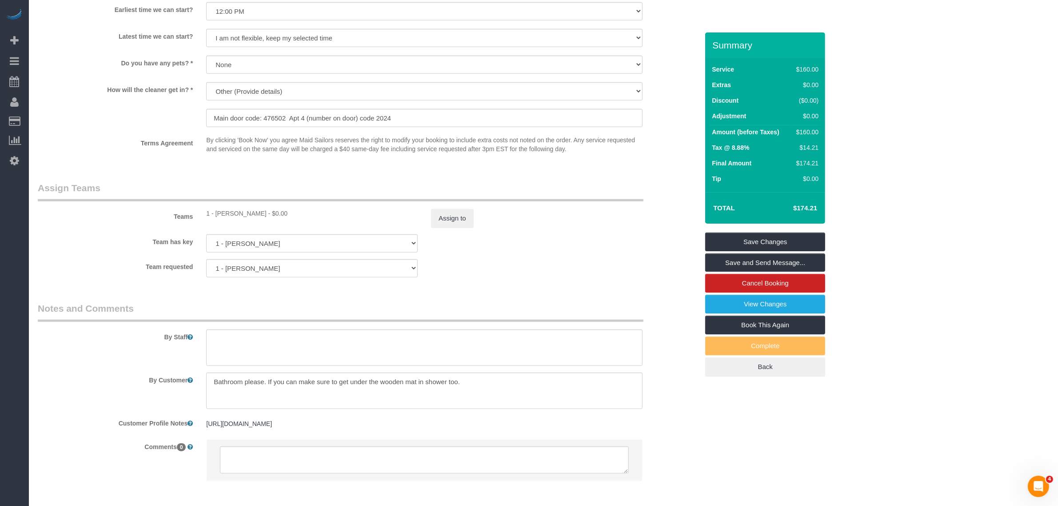
scroll to position [1045, 0]
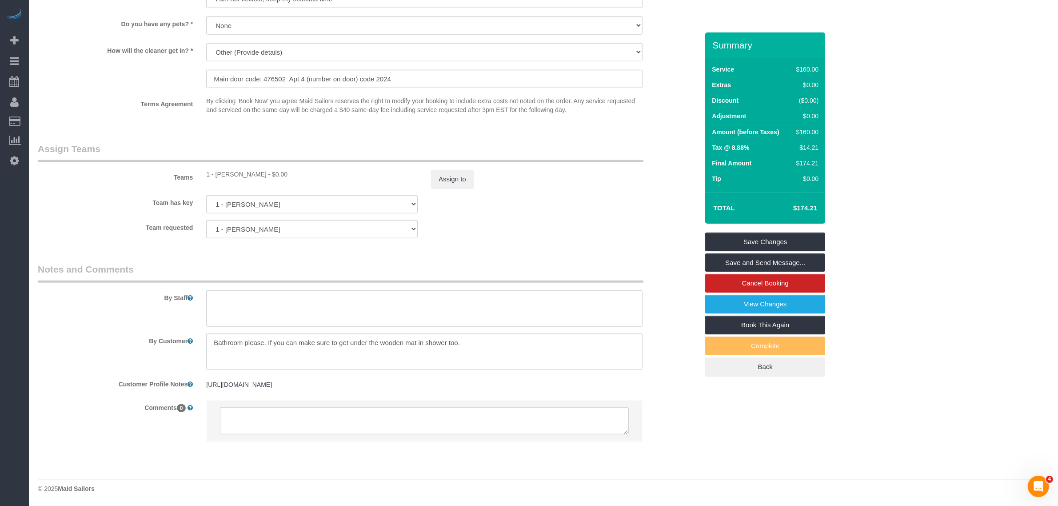
click at [516, 222] on div "Team requested 1 - Ana Lopez 000- Donna Mercado 000 - Partnerships 000 - TEAM J…" at bounding box center [368, 229] width 674 height 18
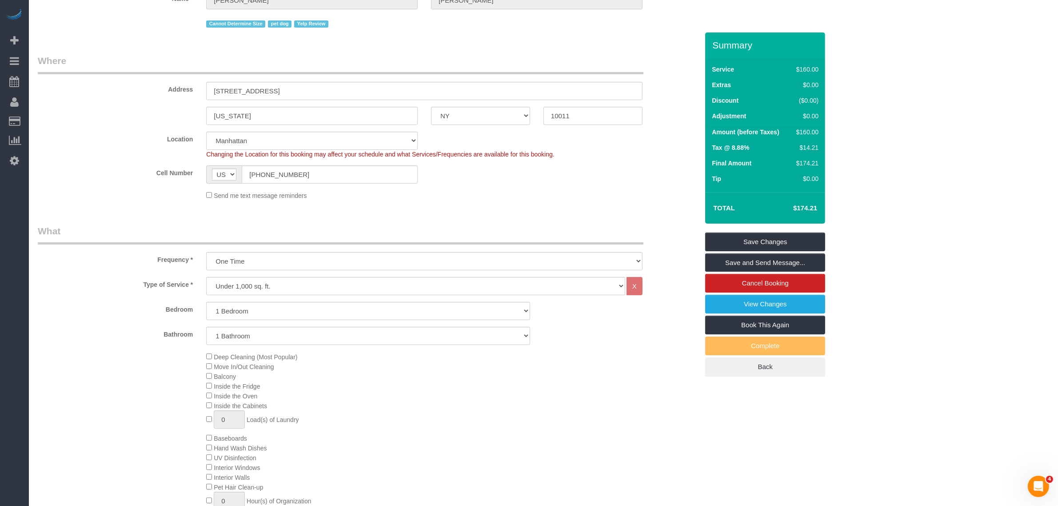
scroll to position [0, 0]
